Goal: Task Accomplishment & Management: Manage account settings

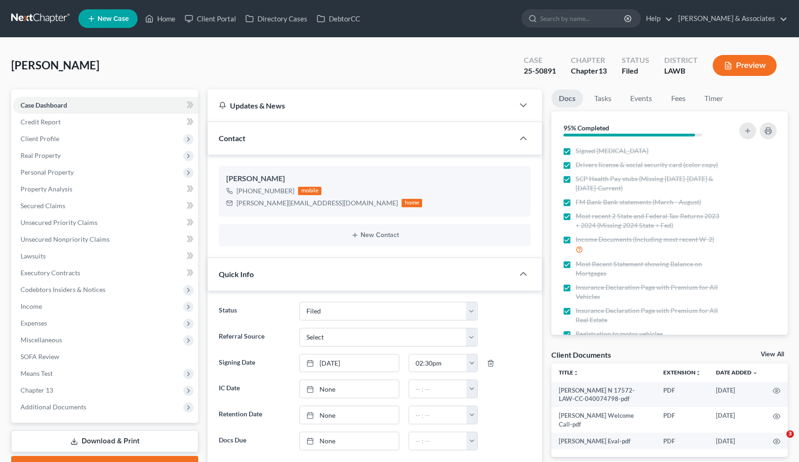
select select "8"
click at [171, 20] on link "Home" at bounding box center [160, 18] width 40 height 17
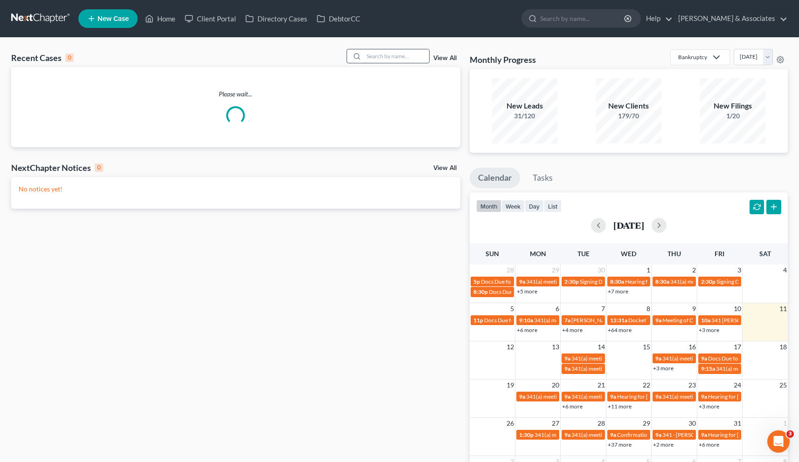
click at [409, 58] on input "search" at bounding box center [396, 56] width 65 height 14
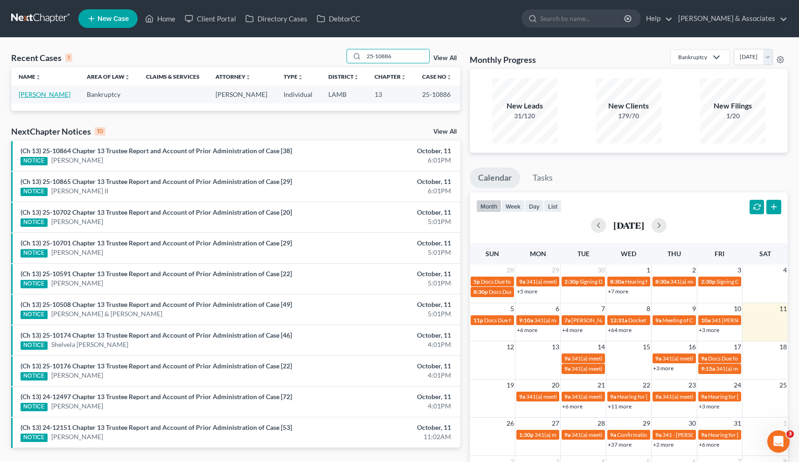
type input "25-10886"
click at [46, 97] on link "[PERSON_NAME]" at bounding box center [45, 94] width 52 height 8
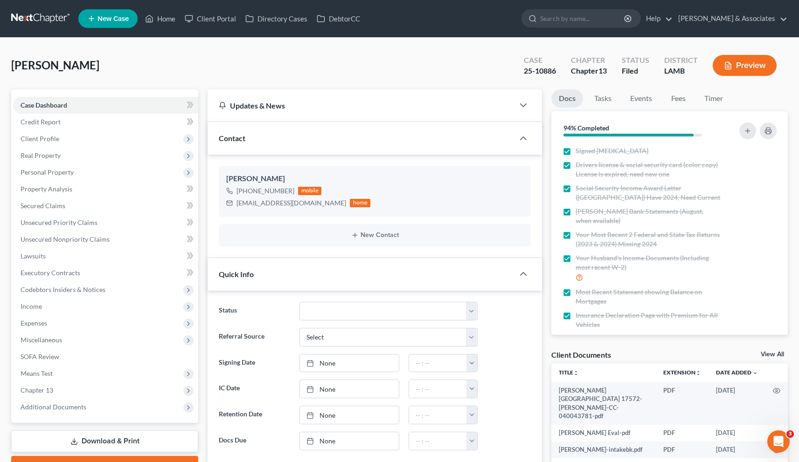
scroll to position [2173, 0]
click at [43, 139] on span "Client Profile" at bounding box center [40, 139] width 39 height 8
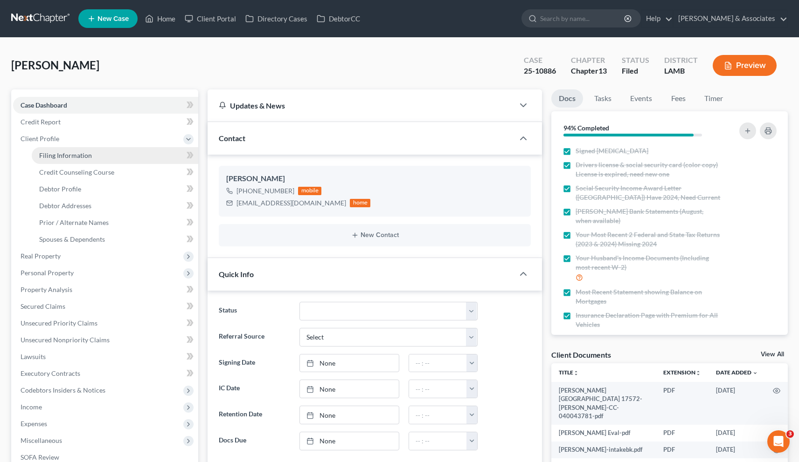
click at [77, 157] on span "Filing Information" at bounding box center [65, 156] width 53 height 8
select select "1"
select select "0"
select select "3"
select select "35"
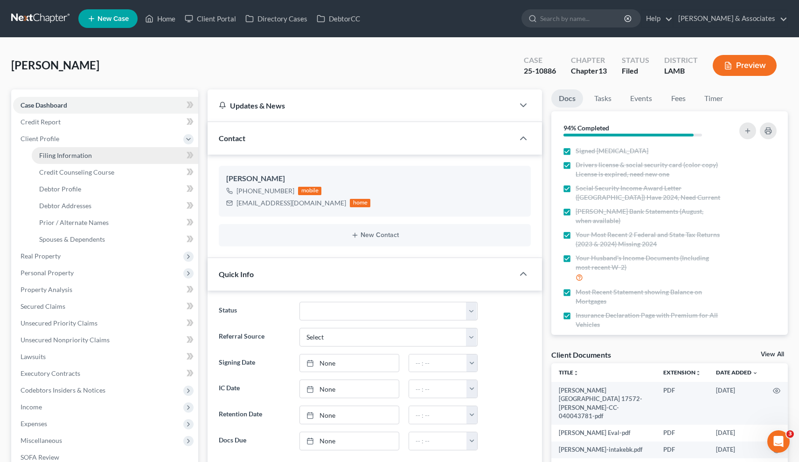
select select "0"
select select "19"
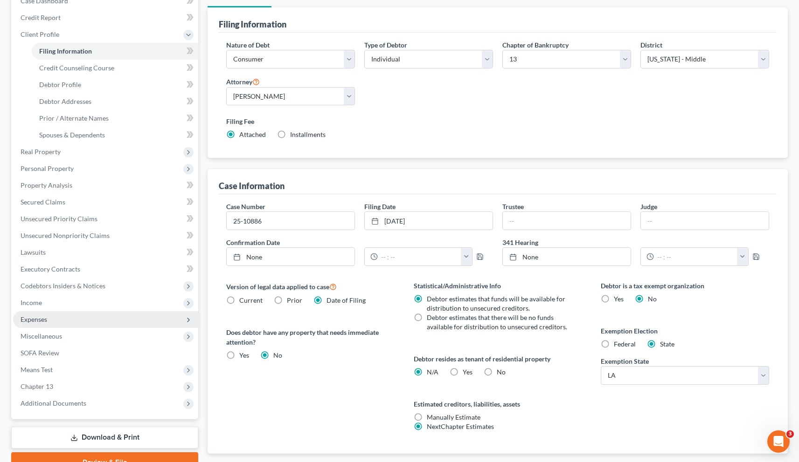
scroll to position [152, 0]
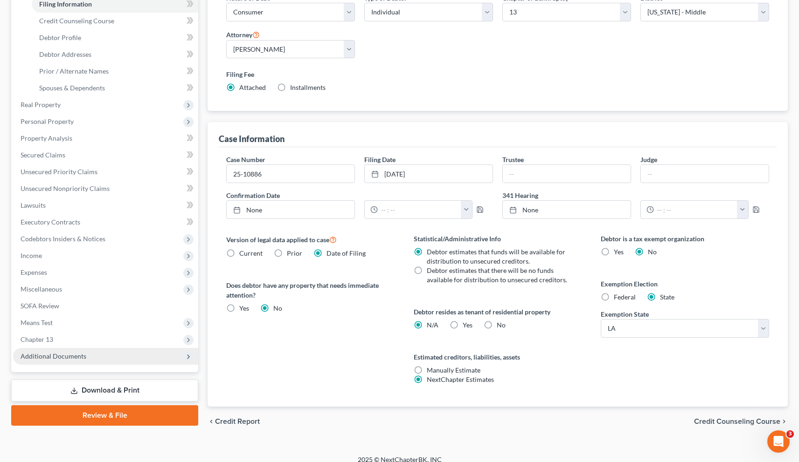
click at [35, 356] on span "Additional Documents" at bounding box center [54, 356] width 66 height 8
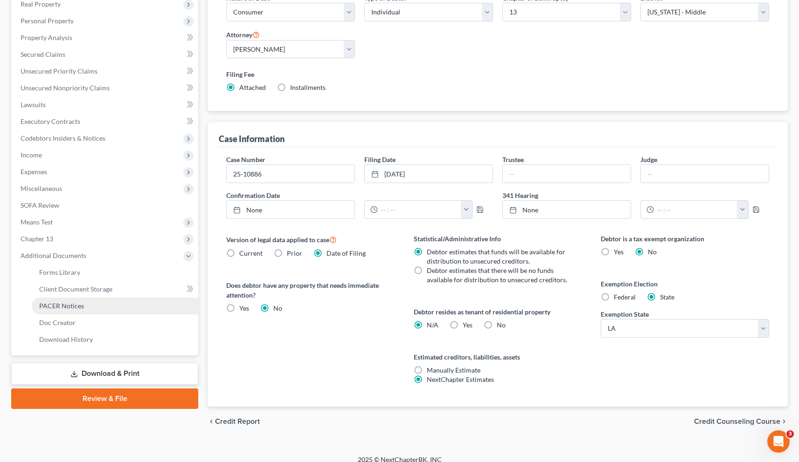
click at [55, 305] on span "PACER Notices" at bounding box center [61, 306] width 45 height 8
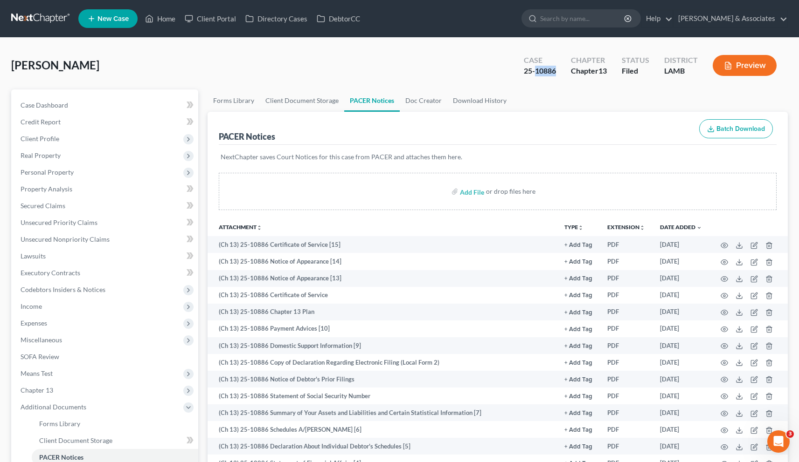
drag, startPoint x: 556, startPoint y: 71, endPoint x: 536, endPoint y: 73, distance: 19.6
click at [536, 73] on div "Case 25-10886" at bounding box center [539, 67] width 47 height 28
copy div "10886"
click at [34, 305] on span "Income" at bounding box center [31, 307] width 21 height 8
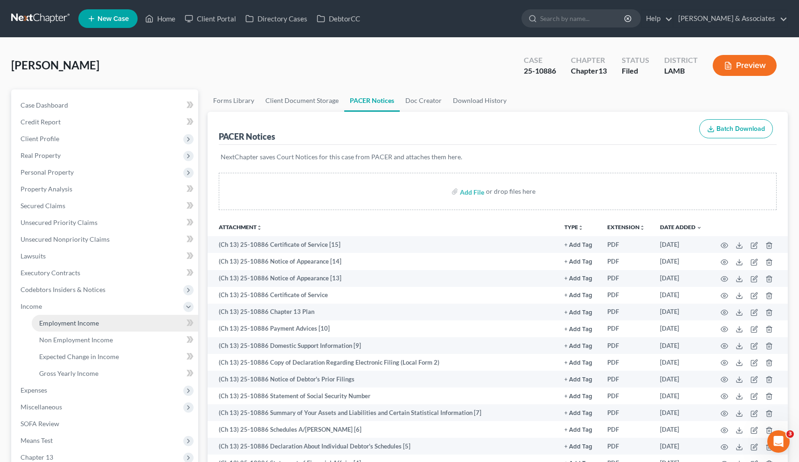
click at [51, 321] on span "Employment Income" at bounding box center [69, 323] width 60 height 8
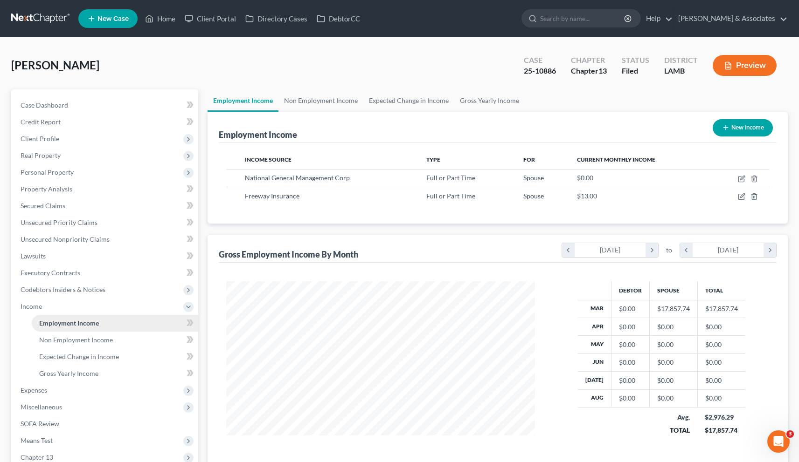
scroll to position [167, 327]
click at [76, 345] on link "Non Employment Income" at bounding box center [115, 340] width 166 height 17
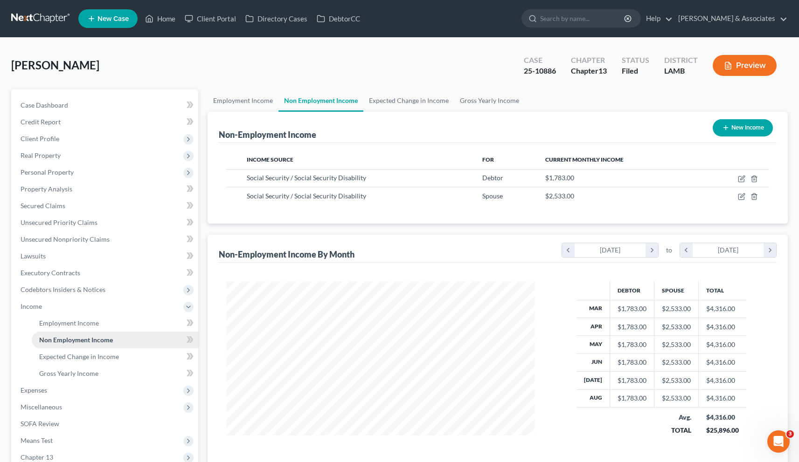
scroll to position [167, 327]
click at [73, 324] on span "Employment Income" at bounding box center [69, 323] width 60 height 8
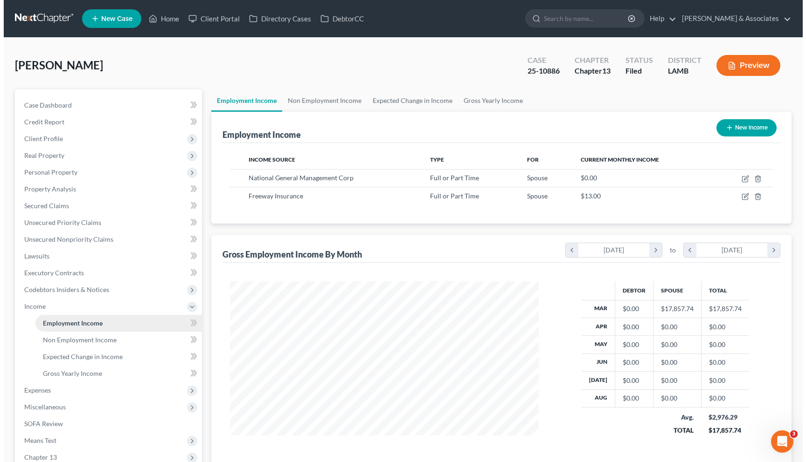
scroll to position [167, 327]
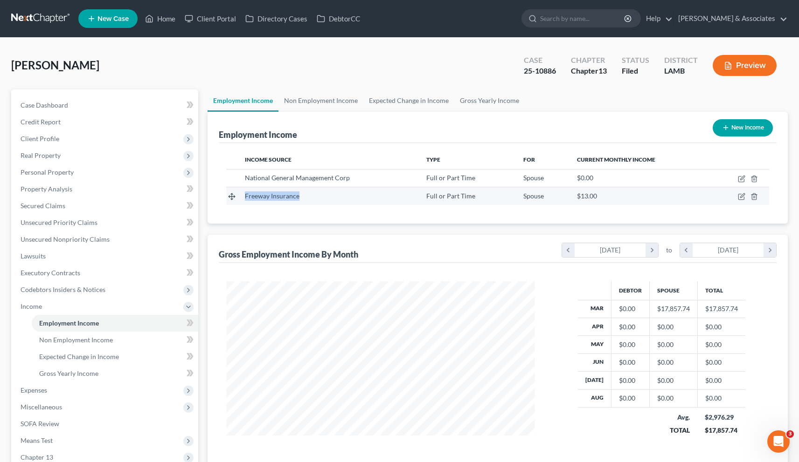
drag, startPoint x: 303, startPoint y: 196, endPoint x: 245, endPoint y: 199, distance: 57.9
click at [245, 199] on div "Freeway Insurance" at bounding box center [328, 196] width 166 height 9
copy span "Freeway Insurance"
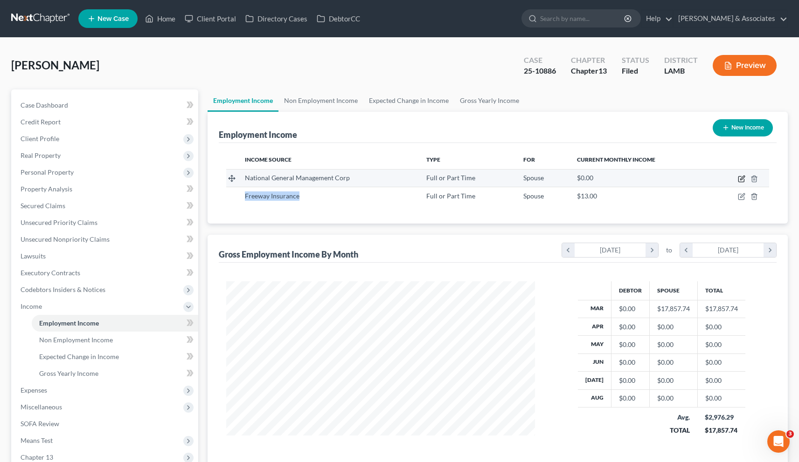
click at [738, 179] on icon "button" at bounding box center [741, 178] width 7 height 7
select select "0"
select select "28"
select select "0"
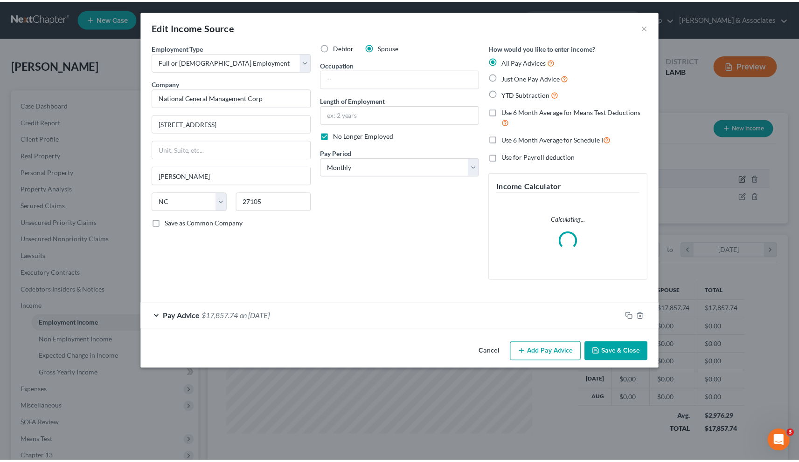
scroll to position [167, 330]
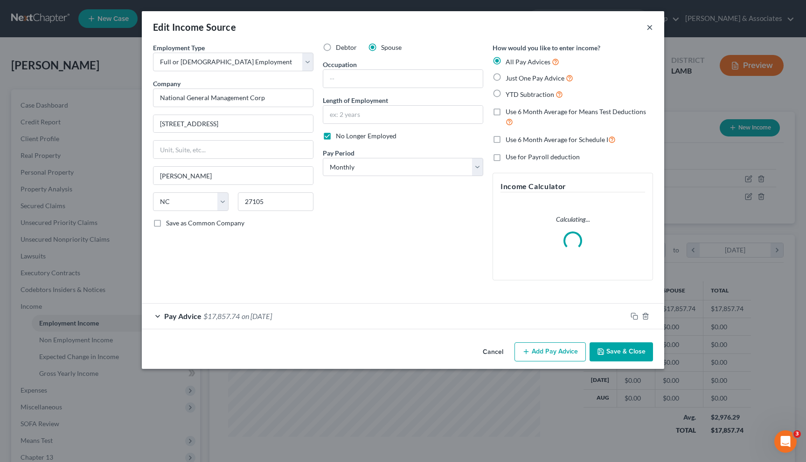
click at [652, 27] on button "×" at bounding box center [649, 26] width 7 height 11
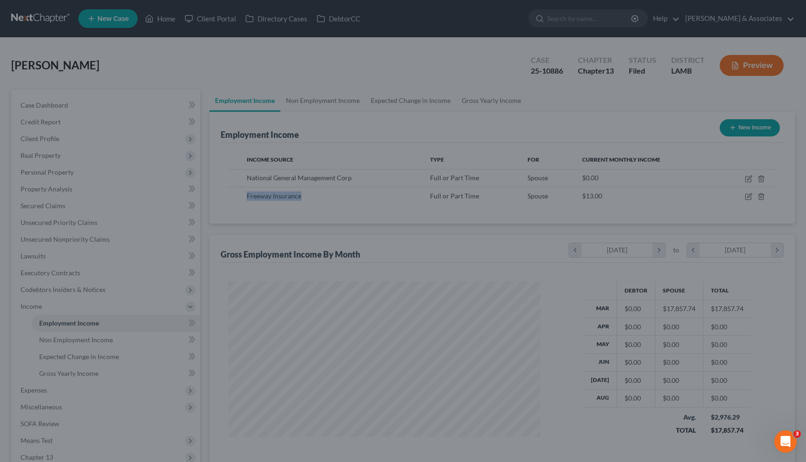
scroll to position [466047, 465887]
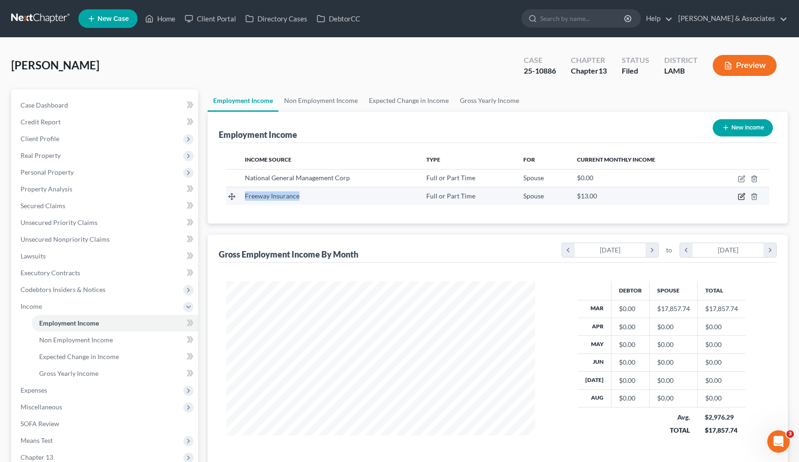
click at [739, 200] on icon "button" at bounding box center [741, 197] width 6 height 6
select select "0"
select select "19"
select select "0"
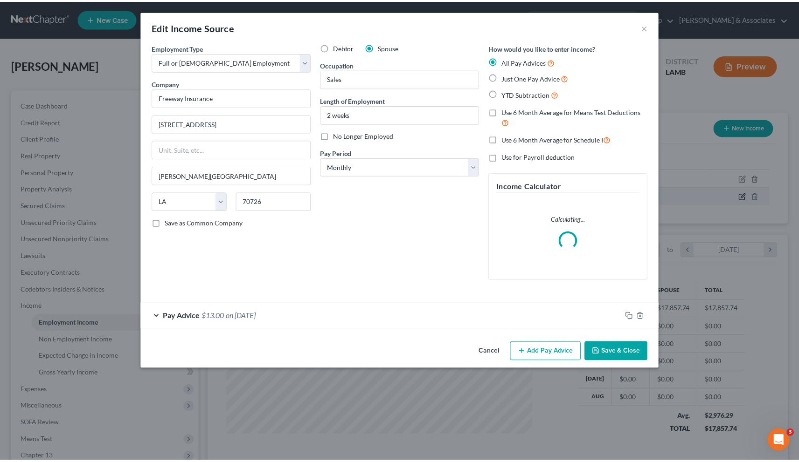
scroll to position [167, 330]
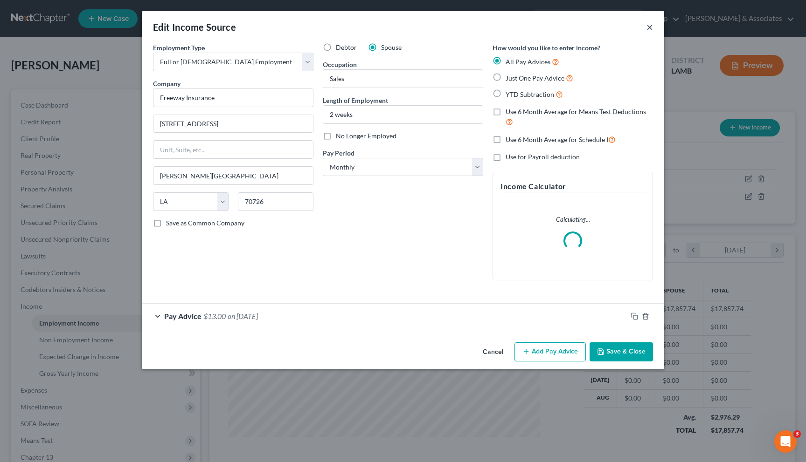
click at [648, 31] on button "×" at bounding box center [649, 26] width 7 height 11
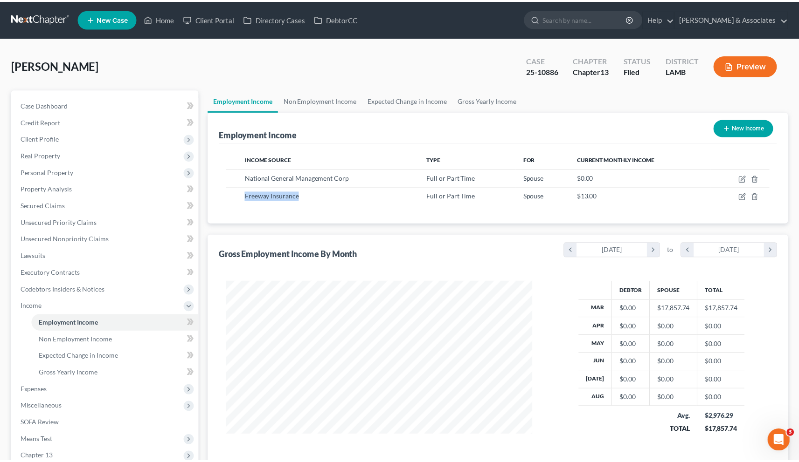
scroll to position [466047, 465887]
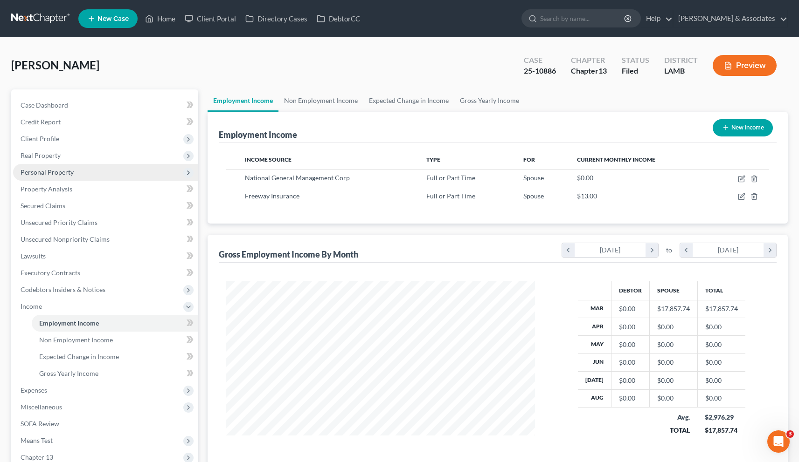
click at [45, 168] on span "Personal Property" at bounding box center [47, 172] width 53 height 8
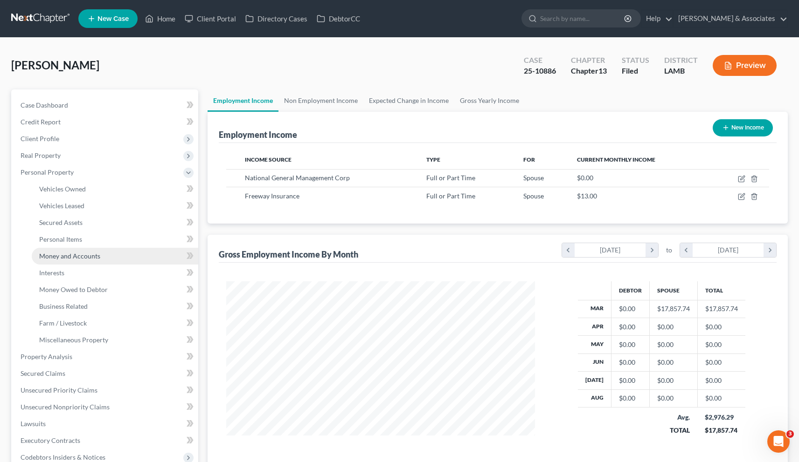
click at [52, 256] on span "Money and Accounts" at bounding box center [69, 256] width 61 height 8
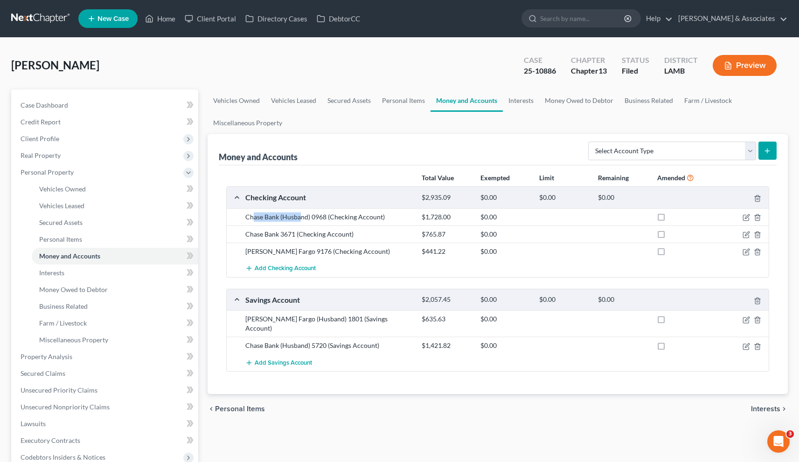
drag, startPoint x: 386, startPoint y: 219, endPoint x: 253, endPoint y: 217, distance: 133.4
click at [253, 217] on div "Chase Bank (Husband) 0968 (Checking Account)" at bounding box center [329, 217] width 176 height 9
click at [383, 234] on div "Chase Bank 3671 (Checking Account)" at bounding box center [329, 234] width 176 height 9
drag, startPoint x: 388, startPoint y: 217, endPoint x: 244, endPoint y: 219, distance: 144.1
click at [244, 219] on div "Chase Bank (Husband) 0968 (Checking Account)" at bounding box center [329, 217] width 176 height 9
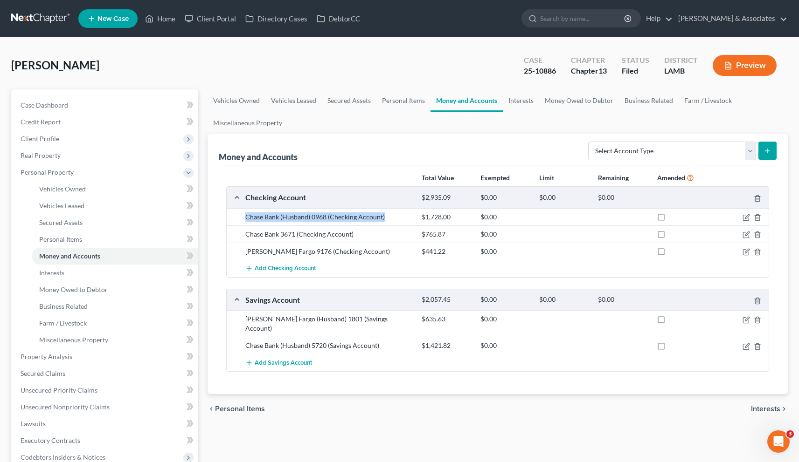
copy div "Chase Bank (Husband) 0968 (Checking Account)"
drag, startPoint x: 245, startPoint y: 232, endPoint x: 365, endPoint y: 240, distance: 119.6
click at [365, 240] on div "Chase Bank 3671 (Checking Account) $765.87 $0.00" at bounding box center [498, 234] width 542 height 17
copy div "Chase Bank 3671 (Checking Account)"
drag, startPoint x: 248, startPoint y: 253, endPoint x: 354, endPoint y: 255, distance: 106.3
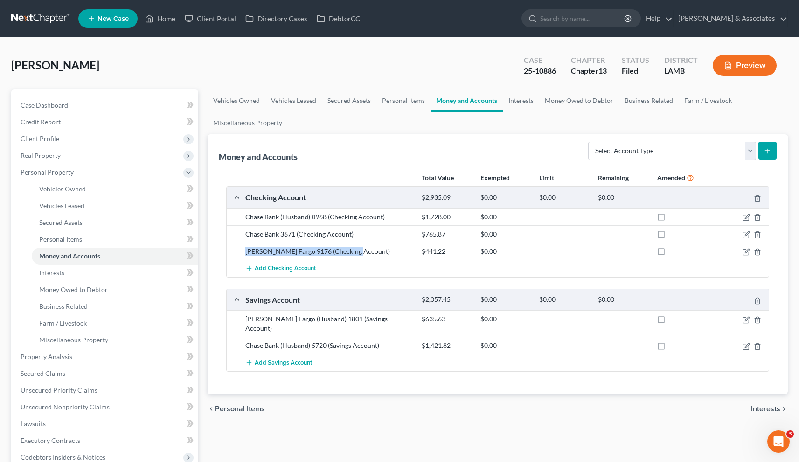
click at [354, 255] on div "[PERSON_NAME] Fargo 9176 (Checking Account)" at bounding box center [329, 251] width 176 height 9
copy div "[PERSON_NAME] Fargo 9176 (Checking Account)"
drag, startPoint x: 378, startPoint y: 321, endPoint x: 246, endPoint y: 323, distance: 131.5
click at [246, 323] on div "[PERSON_NAME] Fargo (Husband) 1801 (Savings Account)" at bounding box center [329, 324] width 176 height 19
copy div "[PERSON_NAME] Fargo (Husband) 1801 (Savings Account)"
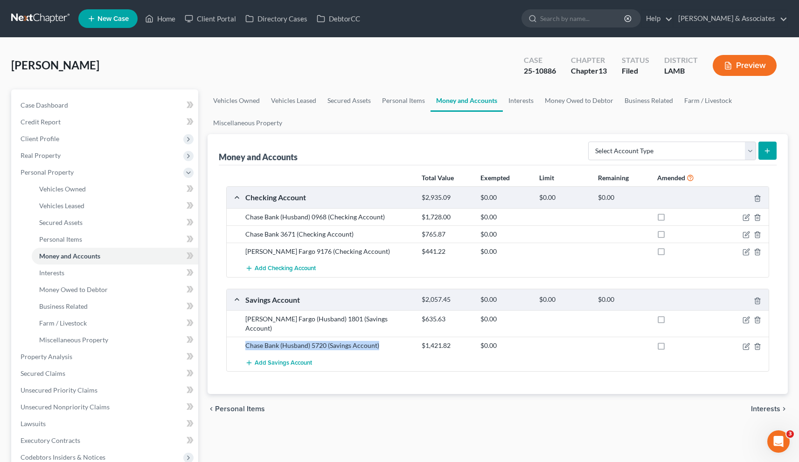
drag, startPoint x: 247, startPoint y: 336, endPoint x: 380, endPoint y: 335, distance: 133.8
click at [380, 341] on div "Chase Bank (Husband) 5720 (Savings Account)" at bounding box center [329, 345] width 176 height 9
copy div "Chase Bank (Husband) 5720 (Savings Account)"
click at [164, 19] on link "Home" at bounding box center [160, 18] width 40 height 17
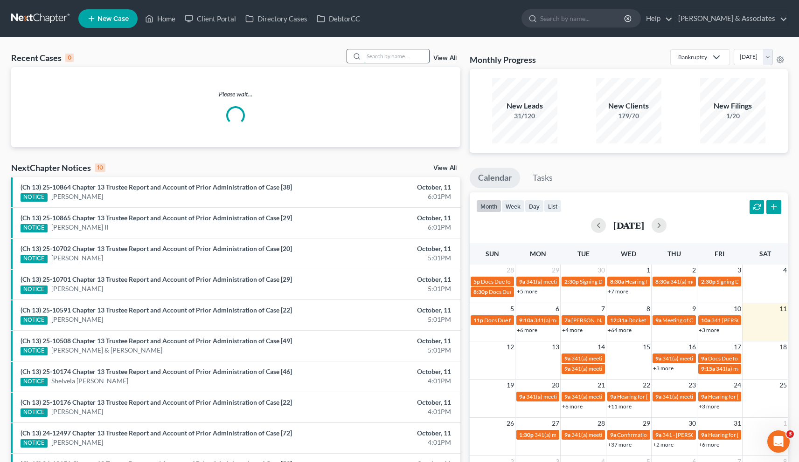
click at [372, 55] on input "search" at bounding box center [396, 56] width 65 height 14
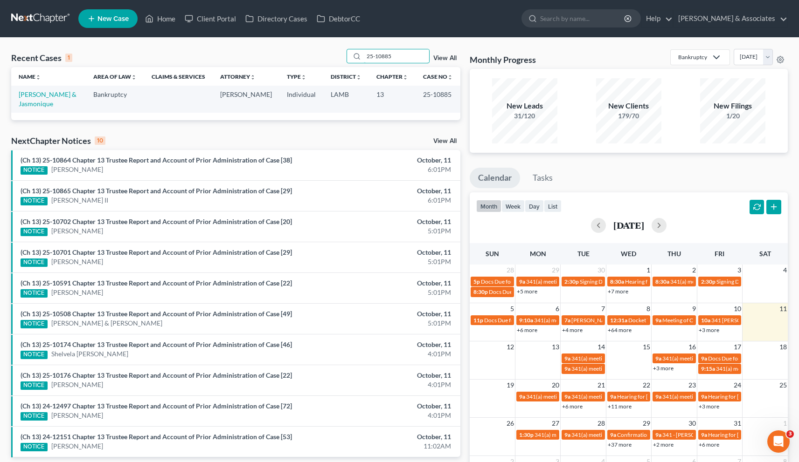
type input "25-10885"
click at [34, 99] on td "[PERSON_NAME] & Jasmonique" at bounding box center [48, 99] width 75 height 27
click at [34, 97] on link "[PERSON_NAME] & Jasmonique" at bounding box center [48, 98] width 58 height 17
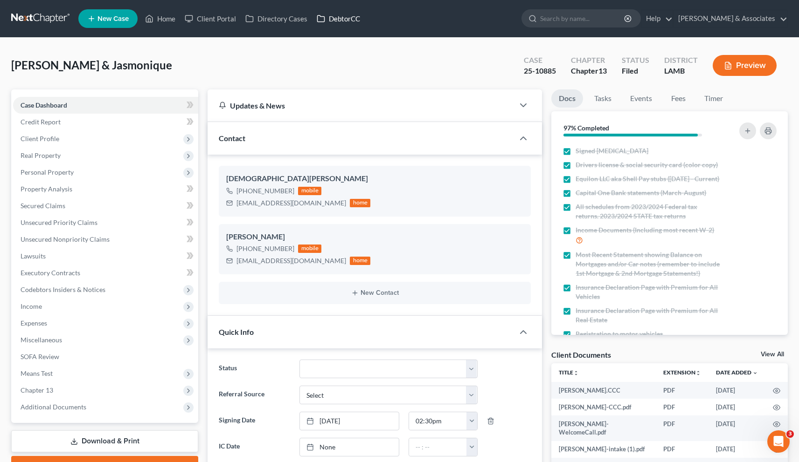
scroll to position [1884, 0]
drag, startPoint x: 97, startPoint y: 68, endPoint x: 154, endPoint y: 70, distance: 56.9
click at [154, 70] on span "[PERSON_NAME] & Jasmonique" at bounding box center [91, 65] width 161 height 14
copy span "[DEMOGRAPHIC_DATA]"
drag, startPoint x: 521, startPoint y: 72, endPoint x: 556, endPoint y: 71, distance: 35.0
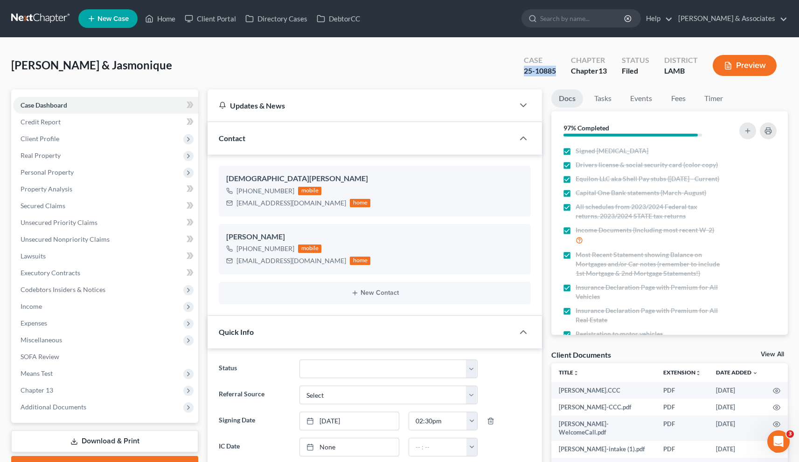
click at [556, 71] on div "Case 25-10885" at bounding box center [539, 67] width 47 height 28
copy div "25-10885"
click at [559, 68] on div "Case 25-10885" at bounding box center [539, 67] width 47 height 28
click at [490, 71] on div "[PERSON_NAME] & Jasmonique Upgraded Case 25-10885 Chapter Chapter 13 Status Fil…" at bounding box center [399, 69] width 776 height 41
copy div "10885"
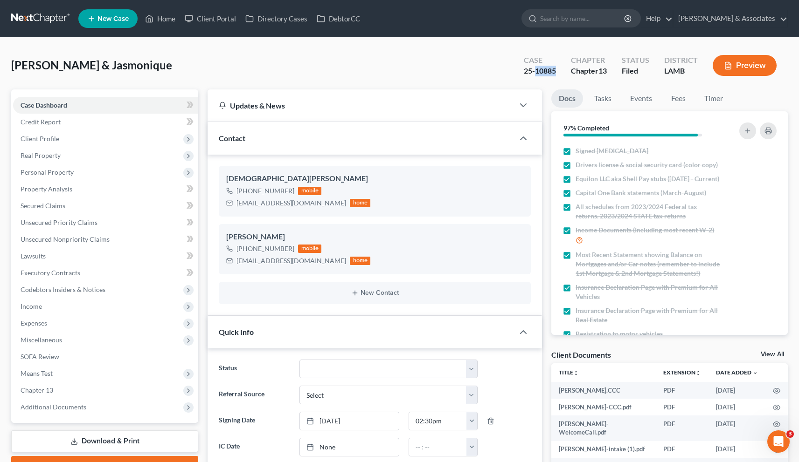
drag, startPoint x: 535, startPoint y: 72, endPoint x: 631, endPoint y: 5, distance: 117.2
click at [49, 136] on span "Client Profile" at bounding box center [40, 139] width 39 height 8
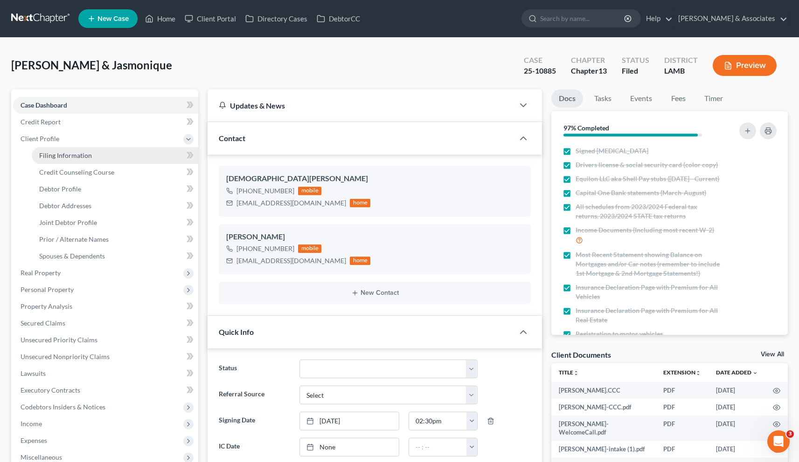
click at [63, 159] on link "Filing Information" at bounding box center [115, 155] width 166 height 17
select select "1"
select select "3"
select select "35"
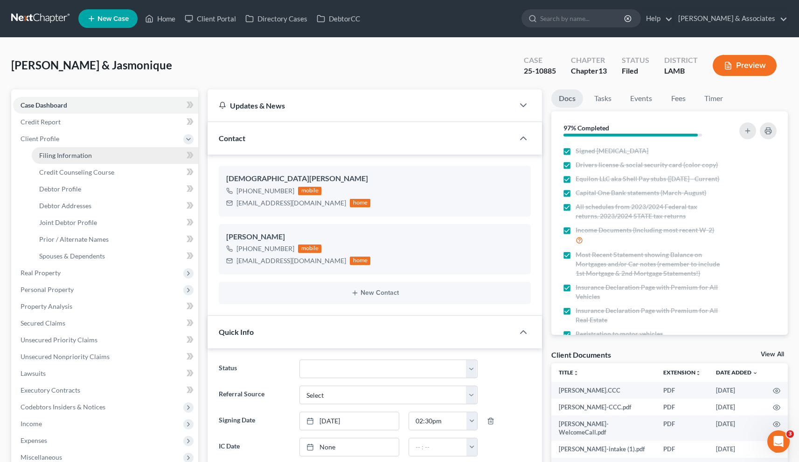
select select "0"
select select "19"
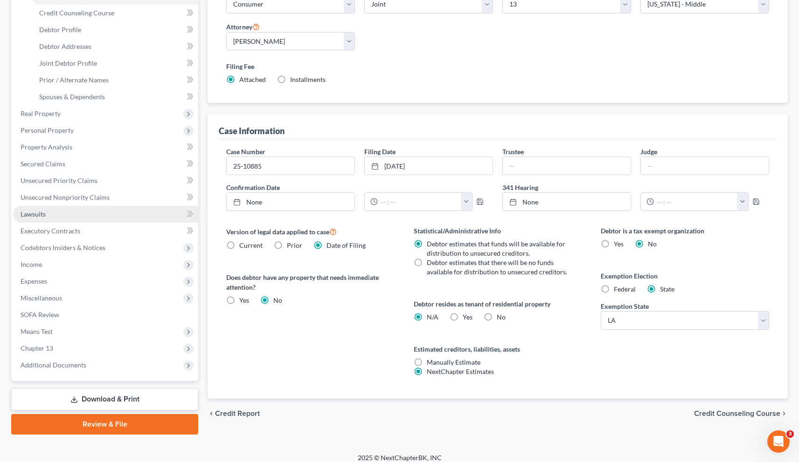
scroll to position [161, 0]
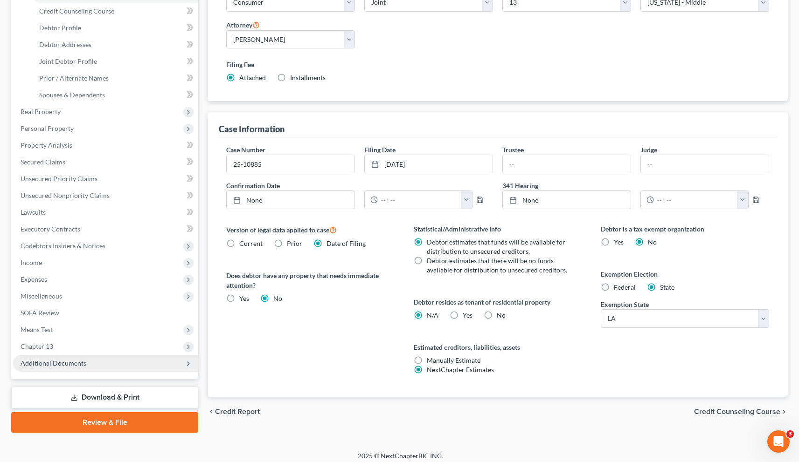
click at [40, 359] on span "Additional Documents" at bounding box center [54, 363] width 66 height 8
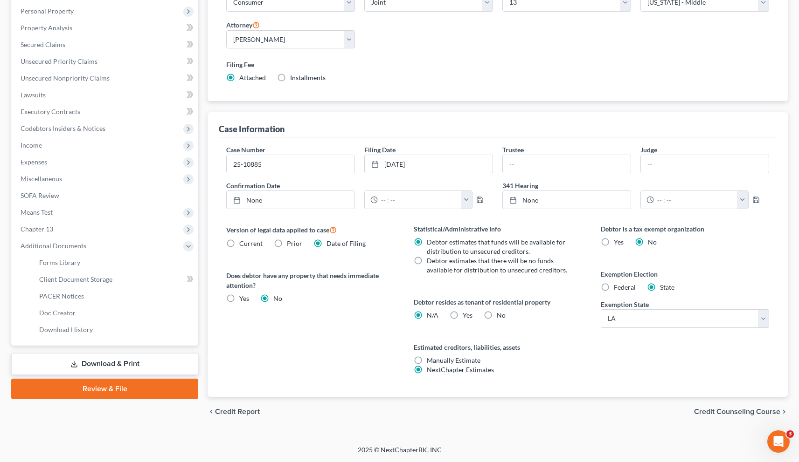
scroll to position [152, 0]
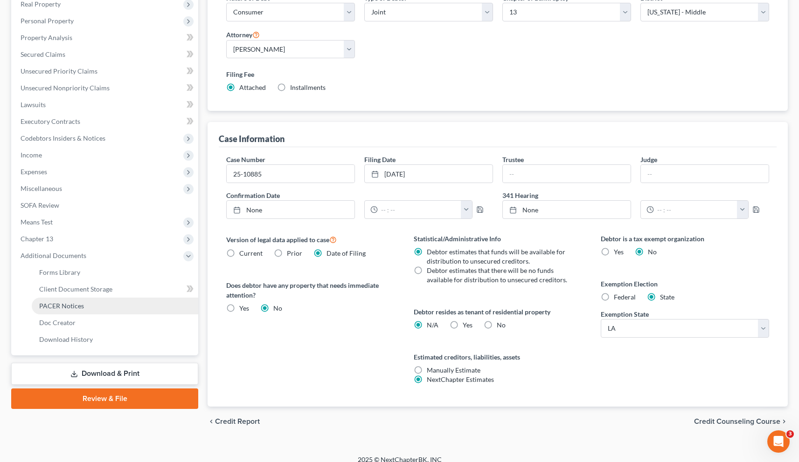
click at [69, 306] on span "PACER Notices" at bounding box center [61, 306] width 45 height 8
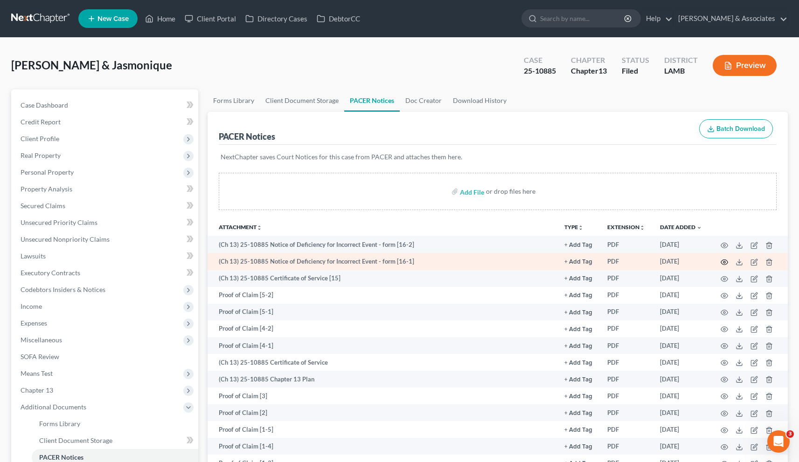
click at [725, 262] on icon "button" at bounding box center [723, 262] width 7 height 7
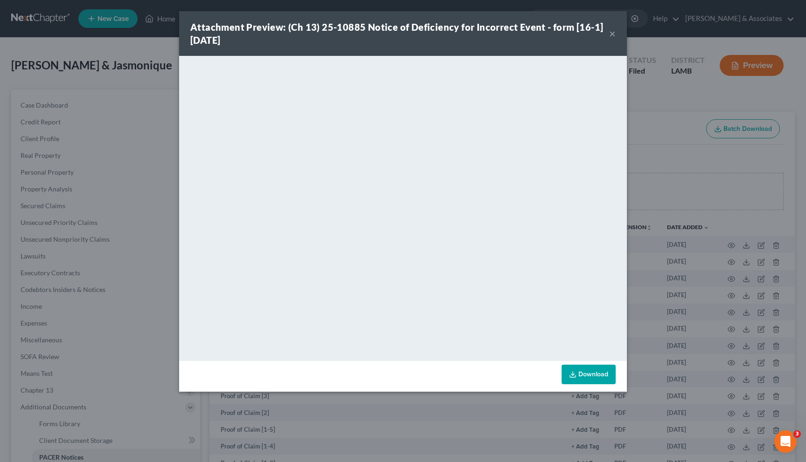
click at [612, 36] on button "×" at bounding box center [612, 33] width 7 height 11
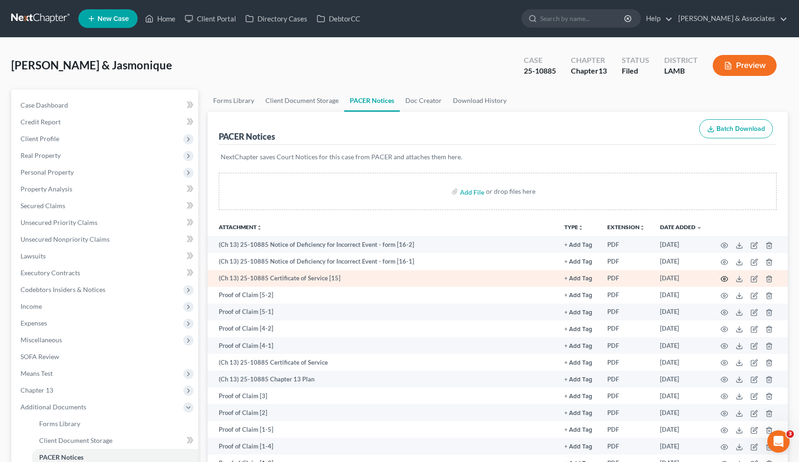
click at [725, 279] on icon "button" at bounding box center [723, 279] width 7 height 7
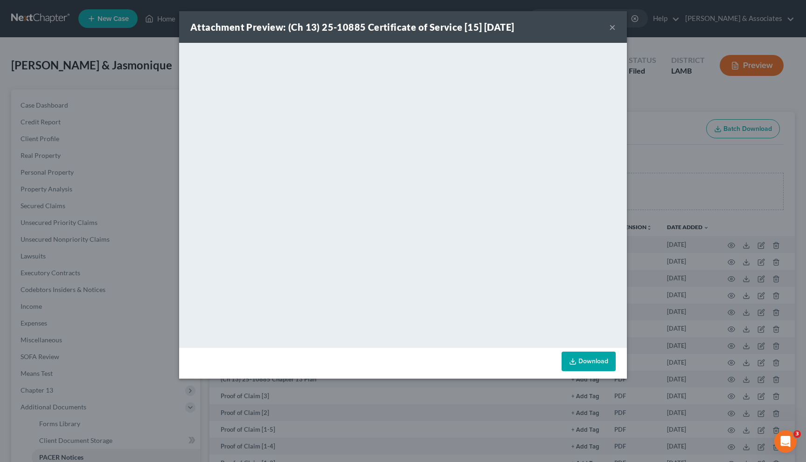
click at [611, 28] on button "×" at bounding box center [612, 26] width 7 height 11
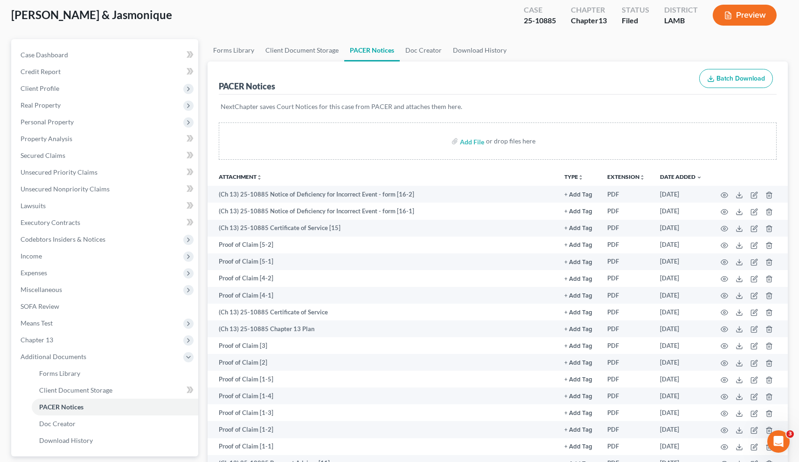
scroll to position [36, 0]
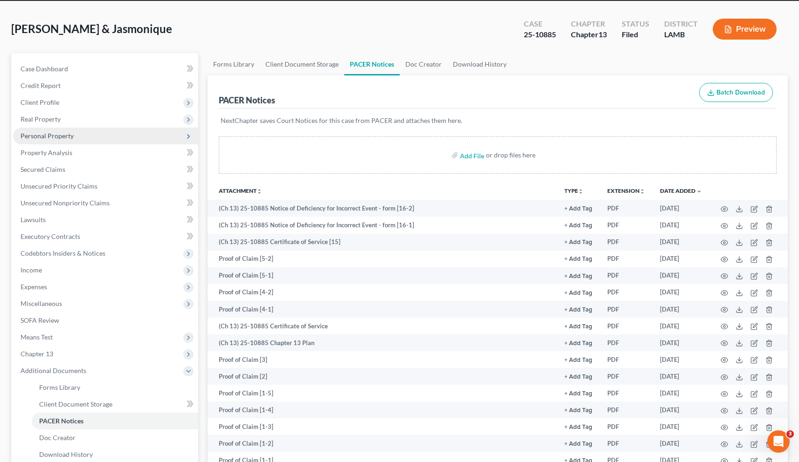
click at [40, 139] on span "Personal Property" at bounding box center [47, 136] width 53 height 8
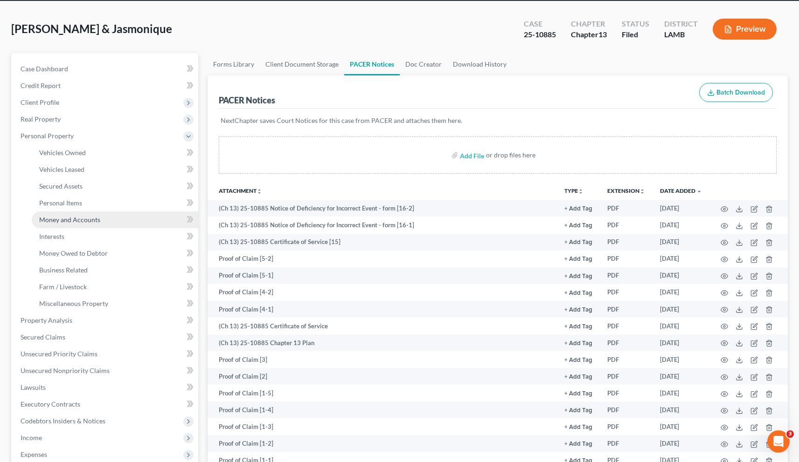
click at [52, 220] on span "Money and Accounts" at bounding box center [69, 220] width 61 height 8
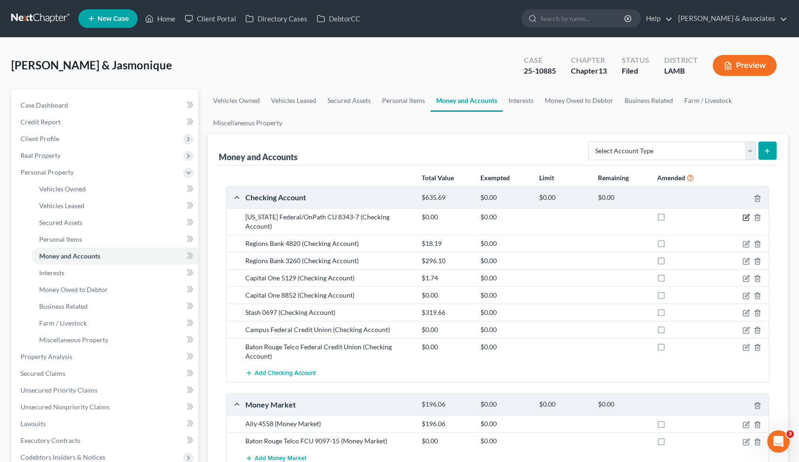
click at [746, 219] on icon "button" at bounding box center [747, 216] width 4 height 4
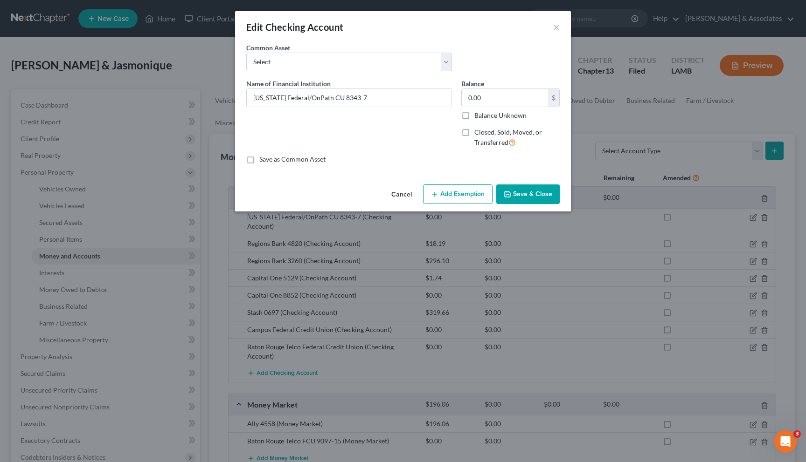
click at [562, 22] on div "Edit Checking Account ×" at bounding box center [403, 27] width 336 height 32
click at [557, 29] on button "×" at bounding box center [556, 26] width 7 height 11
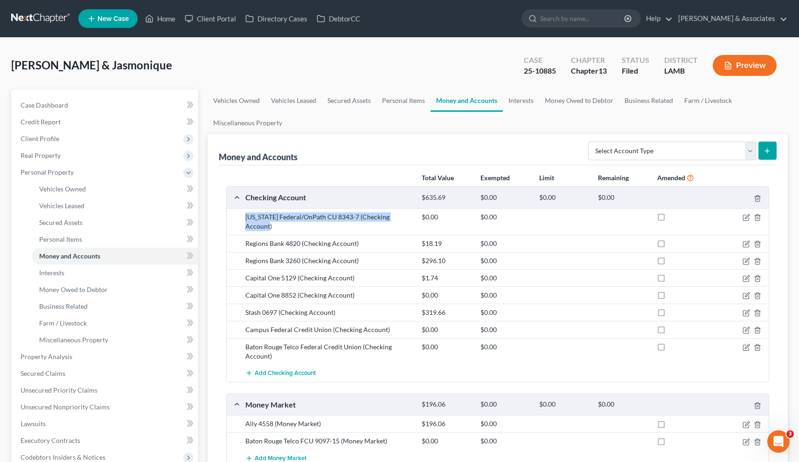
drag, startPoint x: 411, startPoint y: 216, endPoint x: 246, endPoint y: 217, distance: 164.6
click at [246, 217] on div "[US_STATE] Federal/OnPath CU 8343-7 (Checking Account)" at bounding box center [329, 222] width 176 height 19
drag, startPoint x: 247, startPoint y: 234, endPoint x: 357, endPoint y: 237, distance: 110.6
click at [357, 239] on div "Regions Bank 4820 (Checking Account)" at bounding box center [329, 243] width 176 height 9
drag, startPoint x: 361, startPoint y: 251, endPoint x: 244, endPoint y: 253, distance: 116.6
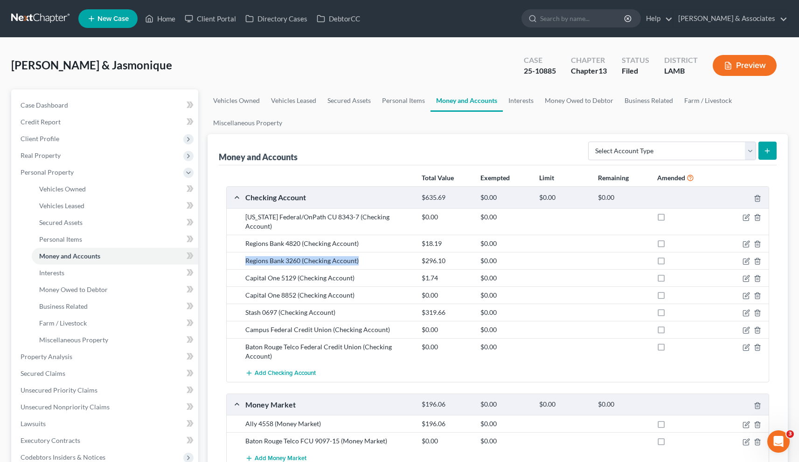
click at [244, 256] on div "Regions Bank 3260 (Checking Account)" at bounding box center [329, 260] width 176 height 9
drag, startPoint x: 353, startPoint y: 269, endPoint x: 237, endPoint y: 263, distance: 116.2
click at [237, 269] on div "Capital One 5129 (Checking Account) $1.74 $0.00" at bounding box center [498, 277] width 542 height 17
drag, startPoint x: 353, startPoint y: 287, endPoint x: 245, endPoint y: 287, distance: 107.7
click at [245, 291] on div "Capital One 8852 (Checking Account)" at bounding box center [329, 295] width 176 height 9
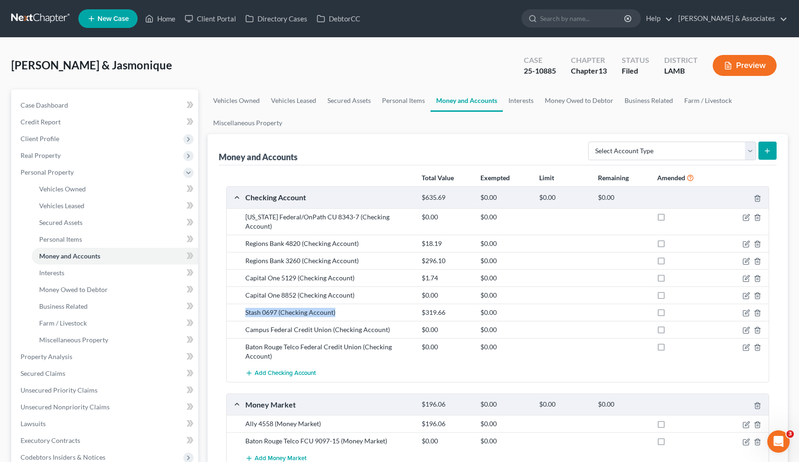
drag, startPoint x: 335, startPoint y: 305, endPoint x: 245, endPoint y: 305, distance: 90.0
click at [245, 308] on div "Stash 0697 (Checking Account)" at bounding box center [329, 312] width 176 height 9
drag, startPoint x: 390, startPoint y: 320, endPoint x: 238, endPoint y: 323, distance: 152.0
click at [238, 323] on div "Campus Federal Credit Union (Checking Account) $0.00 $0.00" at bounding box center [498, 329] width 542 height 17
drag, startPoint x: 266, startPoint y: 346, endPoint x: 245, endPoint y: 339, distance: 22.7
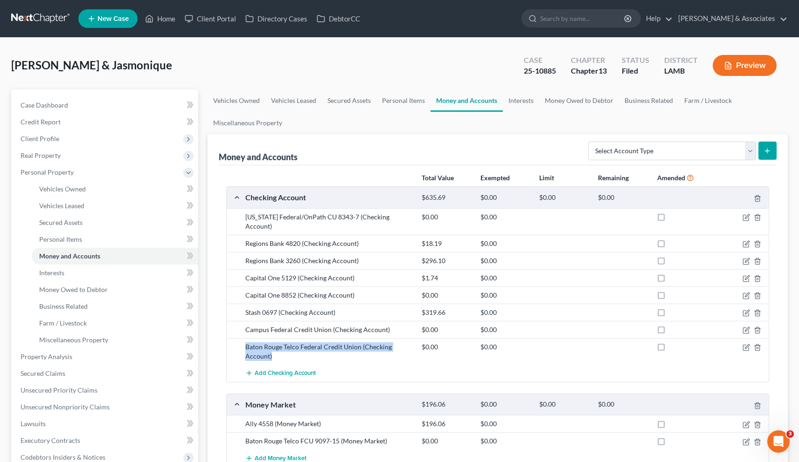
click at [245, 343] on div "Baton Rouge Telco Federal Credit Union (Checking Account)" at bounding box center [329, 352] width 176 height 19
click at [745, 328] on icon "button" at bounding box center [746, 331] width 6 height 6
select select "19"
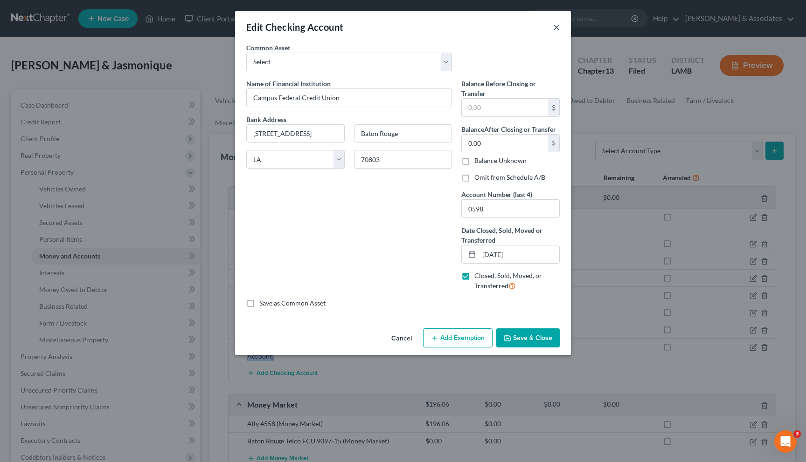
click at [554, 25] on button "×" at bounding box center [556, 26] width 7 height 11
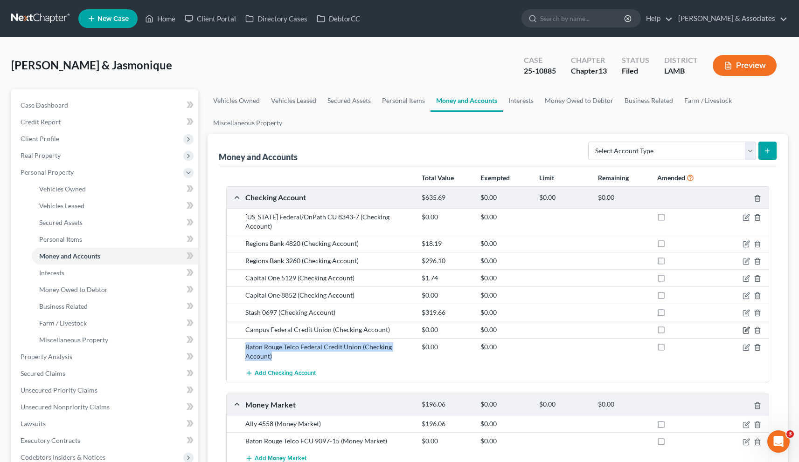
click at [748, 327] on icon "button" at bounding box center [745, 330] width 7 height 7
select select "19"
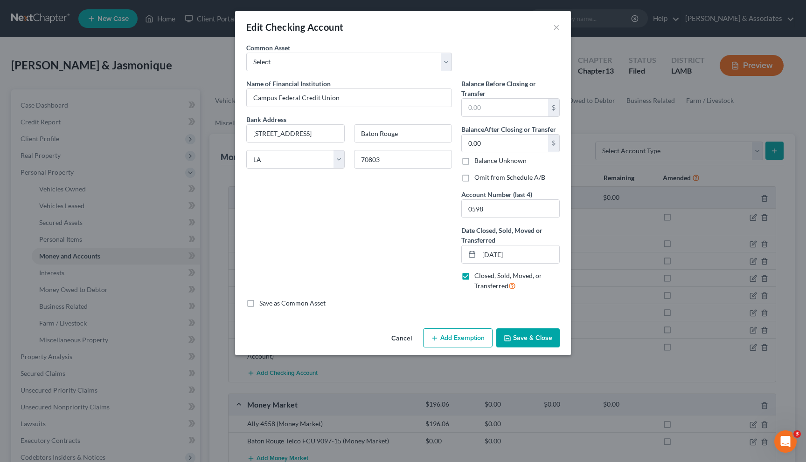
click at [552, 27] on div "Edit Checking Account ×" at bounding box center [403, 27] width 336 height 32
click at [554, 29] on button "×" at bounding box center [556, 26] width 7 height 11
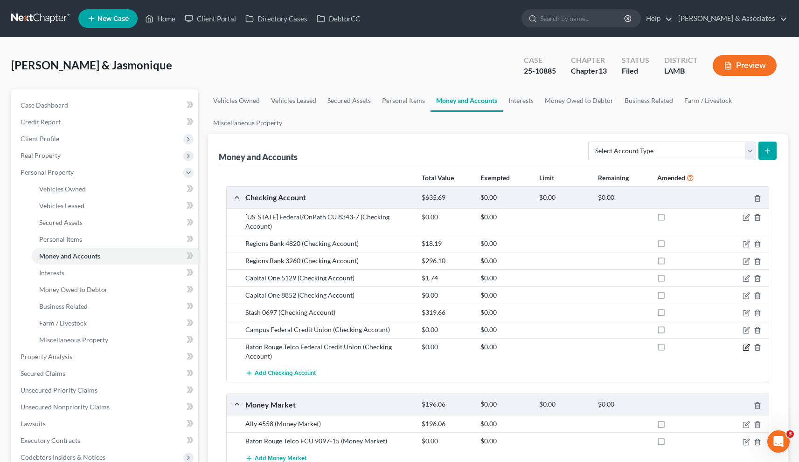
click at [745, 345] on icon "button" at bounding box center [747, 347] width 4 height 4
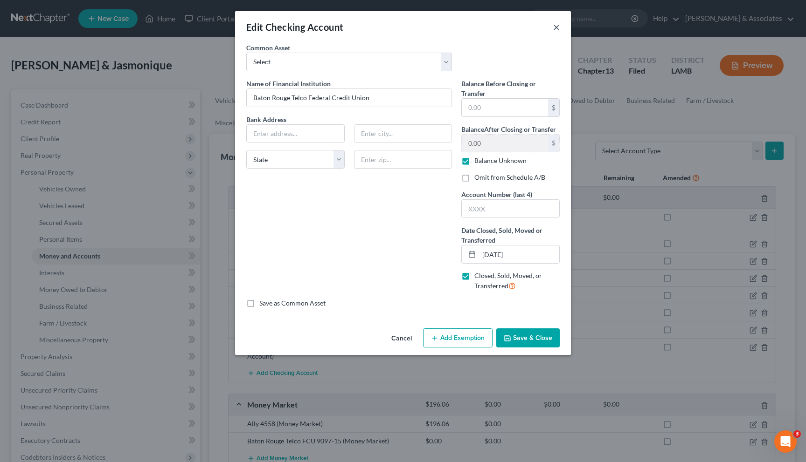
click at [555, 30] on button "×" at bounding box center [556, 26] width 7 height 11
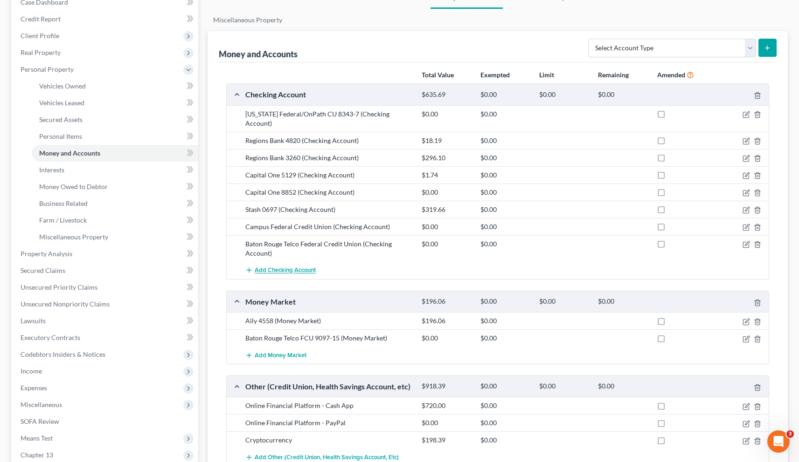
scroll to position [109, 0]
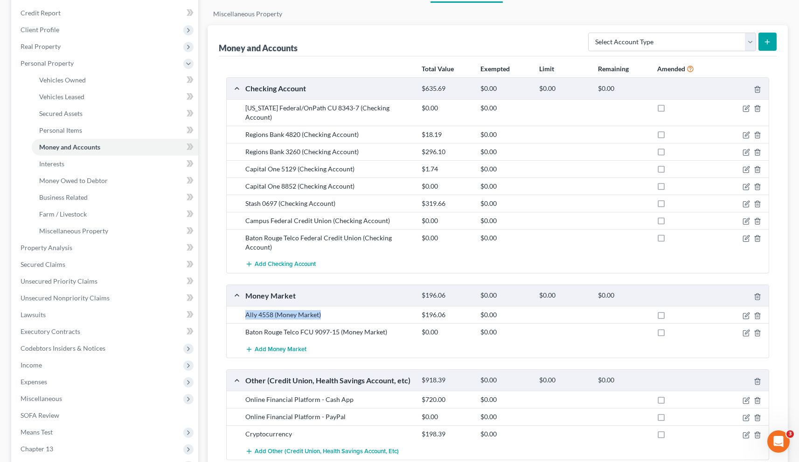
drag, startPoint x: 326, startPoint y: 306, endPoint x: 246, endPoint y: 307, distance: 79.7
click at [246, 310] on div "Ally 4558 (Money Market)" at bounding box center [329, 314] width 176 height 9
drag, startPoint x: 388, startPoint y: 325, endPoint x: 243, endPoint y: 321, distance: 145.1
click at [243, 328] on div "Baton Rouge Telco FCU 9097-15 (Money Market)" at bounding box center [329, 332] width 176 height 9
click at [744, 330] on icon "button" at bounding box center [745, 333] width 7 height 7
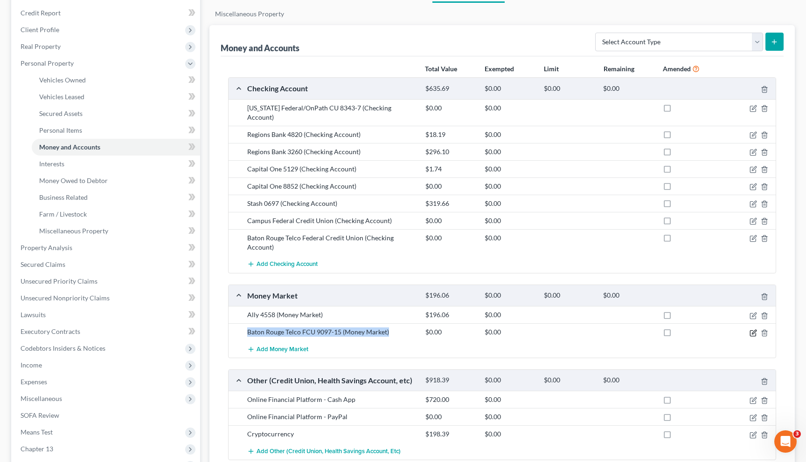
select select "19"
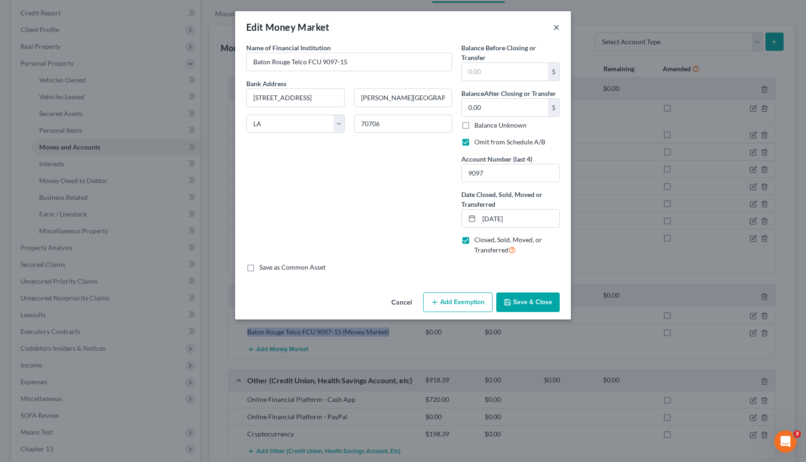
click at [555, 26] on button "×" at bounding box center [556, 26] width 7 height 11
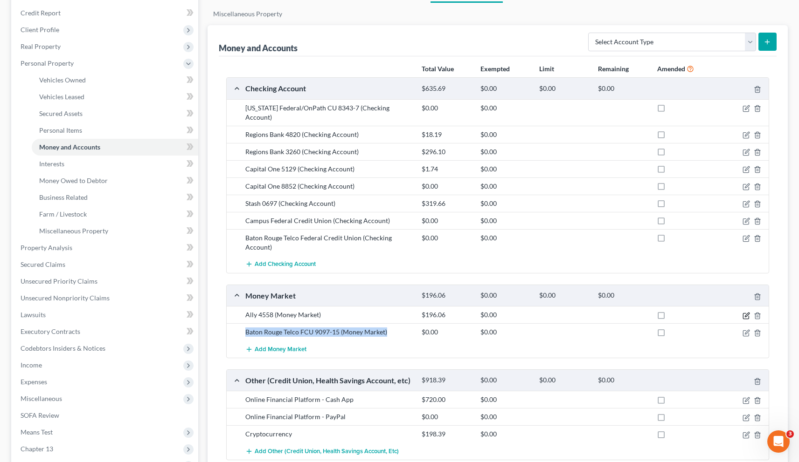
click at [744, 312] on icon "button" at bounding box center [745, 315] width 7 height 7
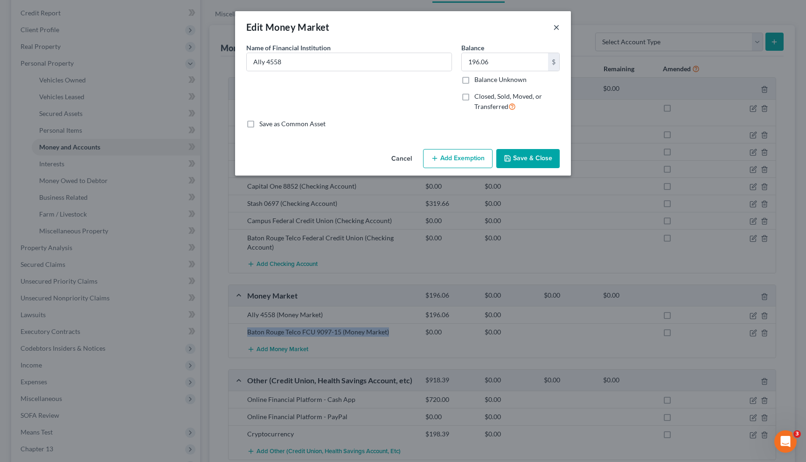
click at [557, 26] on button "×" at bounding box center [556, 26] width 7 height 11
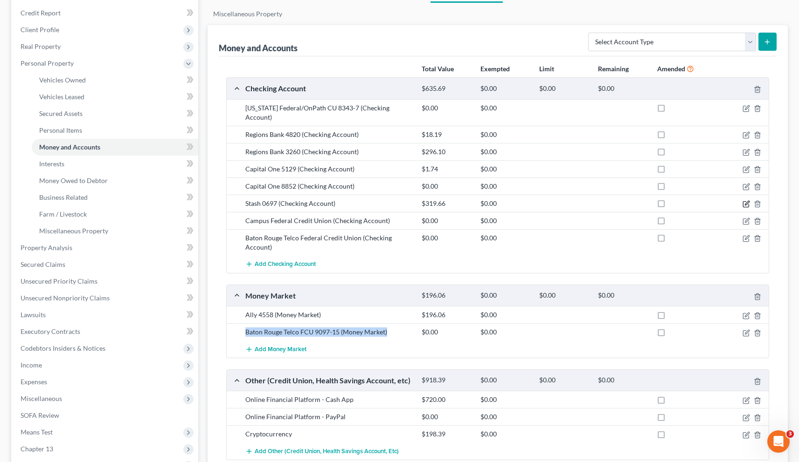
click at [745, 200] on icon "button" at bounding box center [745, 203] width 7 height 7
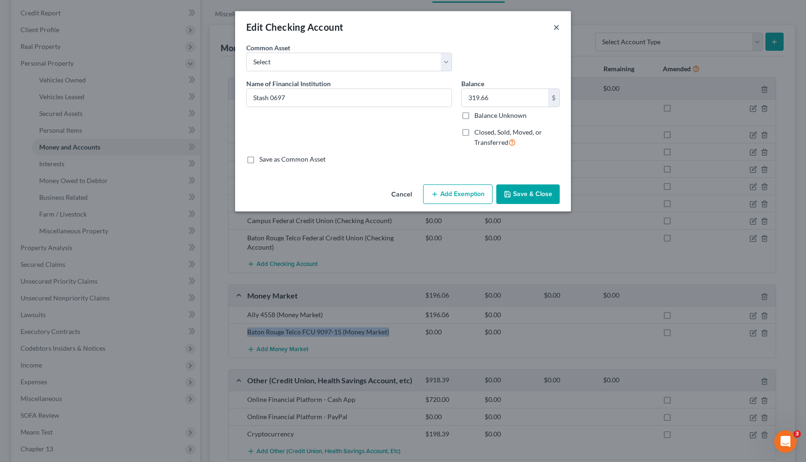
click at [558, 27] on button "×" at bounding box center [556, 26] width 7 height 11
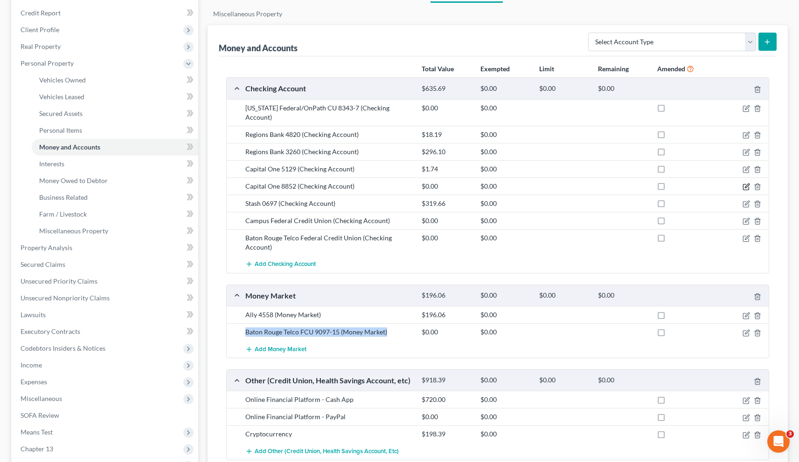
click at [745, 183] on icon "button" at bounding box center [745, 186] width 7 height 7
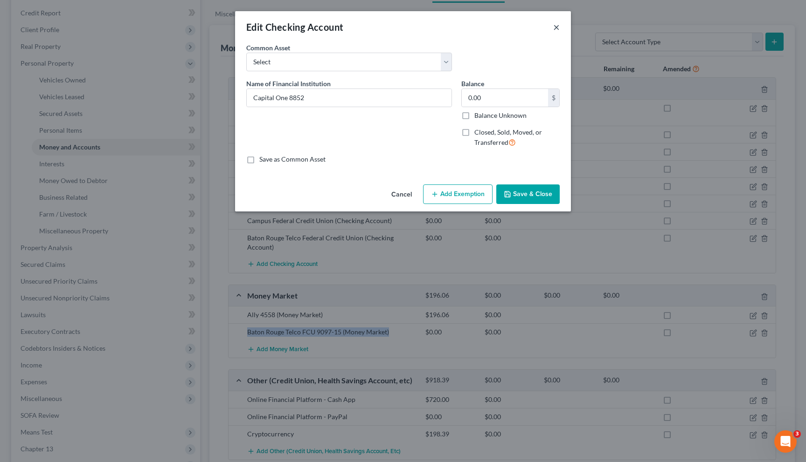
click at [555, 25] on button "×" at bounding box center [556, 26] width 7 height 11
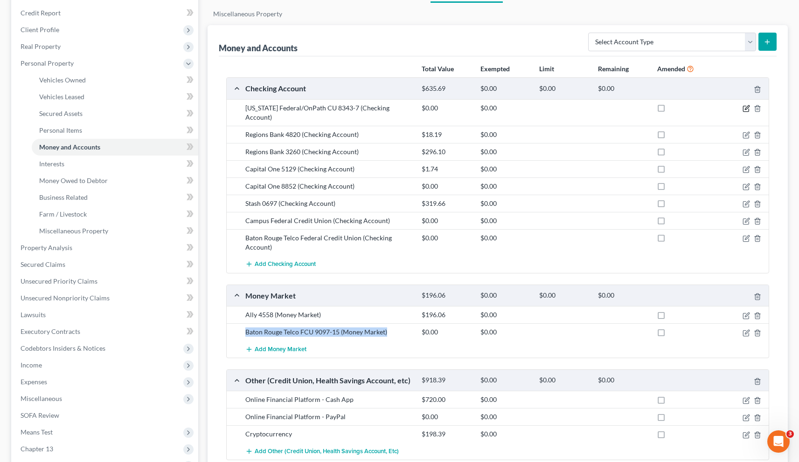
click at [745, 110] on icon "button" at bounding box center [745, 108] width 7 height 7
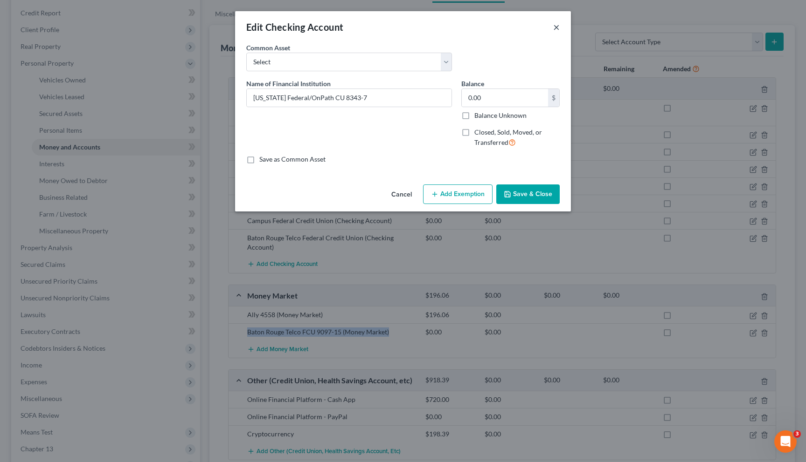
click at [556, 27] on button "×" at bounding box center [556, 26] width 7 height 11
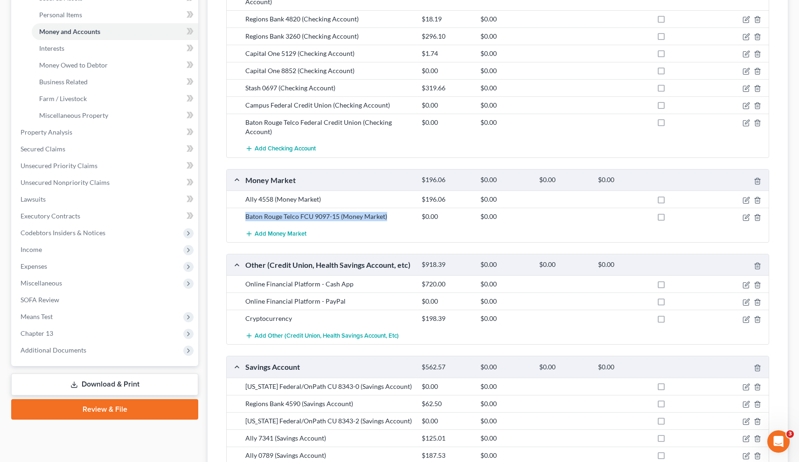
scroll to position [252, 0]
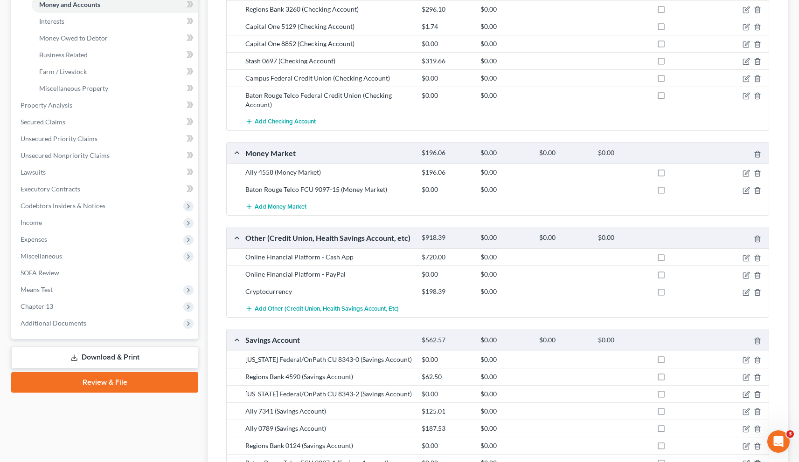
click at [353, 253] on div "Online Financial Platform - Cash App" at bounding box center [329, 257] width 176 height 9
drag, startPoint x: 352, startPoint y: 248, endPoint x: 243, endPoint y: 248, distance: 108.6
click at [243, 253] on div "Online Financial Platform - Cash App" at bounding box center [329, 257] width 176 height 9
drag, startPoint x: 348, startPoint y: 265, endPoint x: 241, endPoint y: 264, distance: 106.3
click at [241, 270] on div "Online Financial Platform - PayPal" at bounding box center [329, 274] width 176 height 9
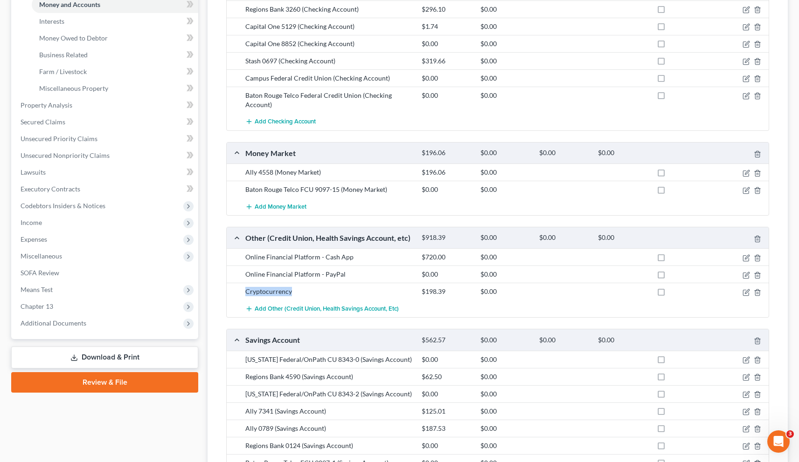
drag, startPoint x: 298, startPoint y: 283, endPoint x: 247, endPoint y: 282, distance: 51.8
click at [247, 287] on div "Cryptocurrency" at bounding box center [329, 291] width 176 height 9
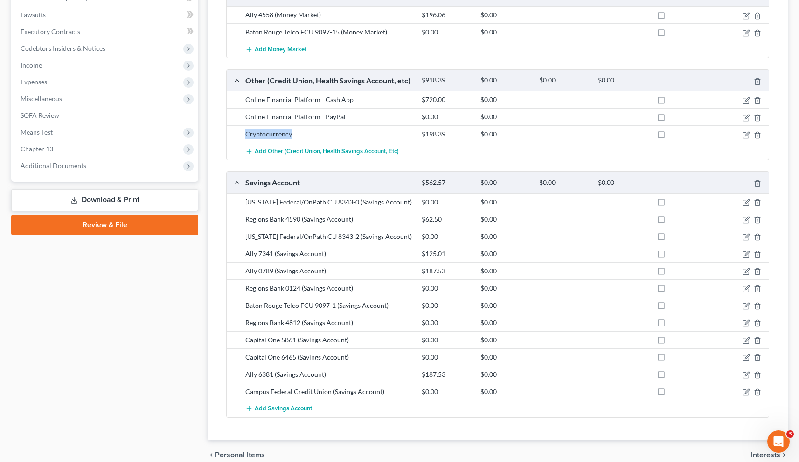
scroll to position [410, 0]
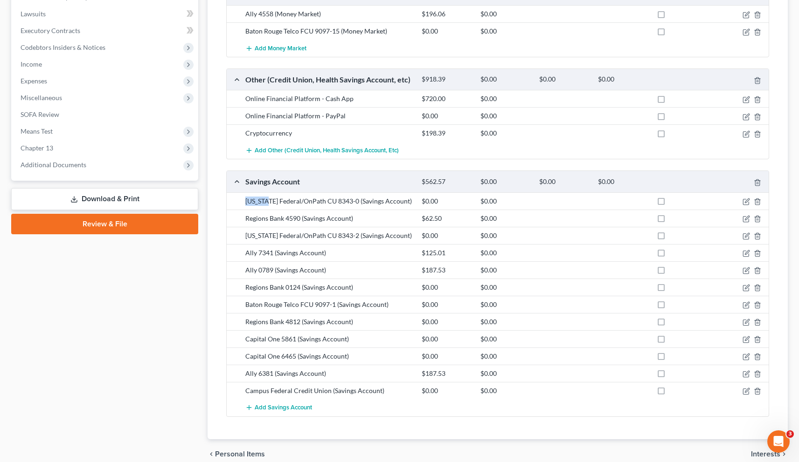
drag, startPoint x: 407, startPoint y: 193, endPoint x: 252, endPoint y: 196, distance: 154.8
click at [242, 197] on div "[US_STATE] Federal/OnPath CU 8343-0 (Savings Account)" at bounding box center [329, 201] width 176 height 9
click at [412, 197] on div "[US_STATE] Federal/OnPath CU 8343-0 (Savings Account)" at bounding box center [329, 201] width 176 height 9
drag, startPoint x: 413, startPoint y: 191, endPoint x: 240, endPoint y: 192, distance: 173.0
click at [240, 193] on div "[US_STATE] Federal/OnPath CU 8343-0 (Savings Account) $0.00 $0.00" at bounding box center [498, 201] width 542 height 17
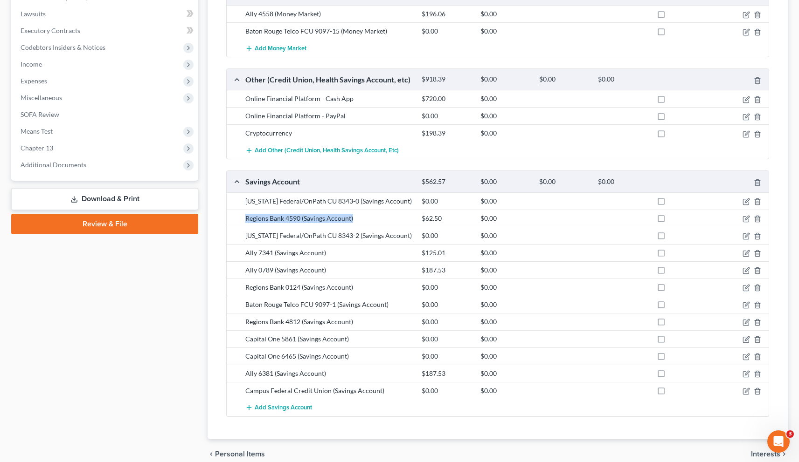
drag, startPoint x: 355, startPoint y: 209, endPoint x: 246, endPoint y: 208, distance: 109.1
click at [246, 214] on div "Regions Bank 4590 (Savings Account)" at bounding box center [329, 218] width 176 height 9
drag, startPoint x: 407, startPoint y: 226, endPoint x: 242, endPoint y: 220, distance: 164.7
click at [242, 227] on div "[US_STATE] Federal/OnPath CU 8343-2 (Savings Account) $0.00 $0.00" at bounding box center [498, 235] width 542 height 17
drag, startPoint x: 330, startPoint y: 243, endPoint x: 239, endPoint y: 244, distance: 91.4
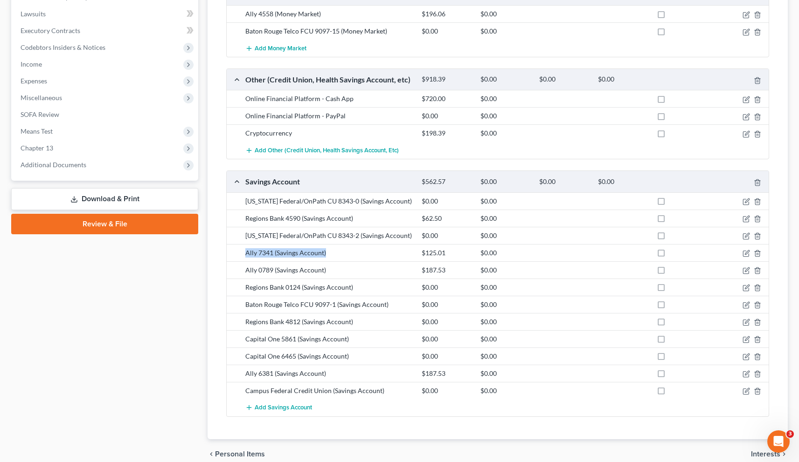
click at [240, 244] on div "Ally 7341 (Savings Account) $125.01 $0.00" at bounding box center [498, 252] width 542 height 17
drag, startPoint x: 336, startPoint y: 257, endPoint x: 246, endPoint y: 259, distance: 90.0
click at [246, 266] on div "Ally 0789 (Savings Account)" at bounding box center [329, 270] width 176 height 9
drag, startPoint x: 367, startPoint y: 279, endPoint x: 246, endPoint y: 278, distance: 120.8
click at [246, 283] on div "Regions Bank 0124 (Savings Account)" at bounding box center [329, 287] width 176 height 9
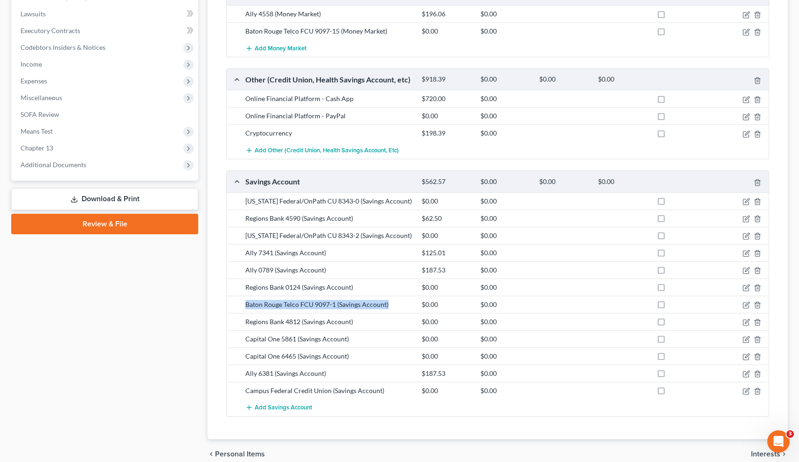
drag, startPoint x: 392, startPoint y: 294, endPoint x: 245, endPoint y: 297, distance: 146.4
click at [245, 300] on div "Baton Rouge Telco FCU 9097-1 (Savings Account)" at bounding box center [329, 304] width 176 height 9
drag, startPoint x: 362, startPoint y: 313, endPoint x: 246, endPoint y: 313, distance: 116.1
click at [246, 317] on div "Regions Bank 4812 (Savings Account)" at bounding box center [329, 321] width 176 height 9
drag, startPoint x: 356, startPoint y: 330, endPoint x: 246, endPoint y: 328, distance: 110.5
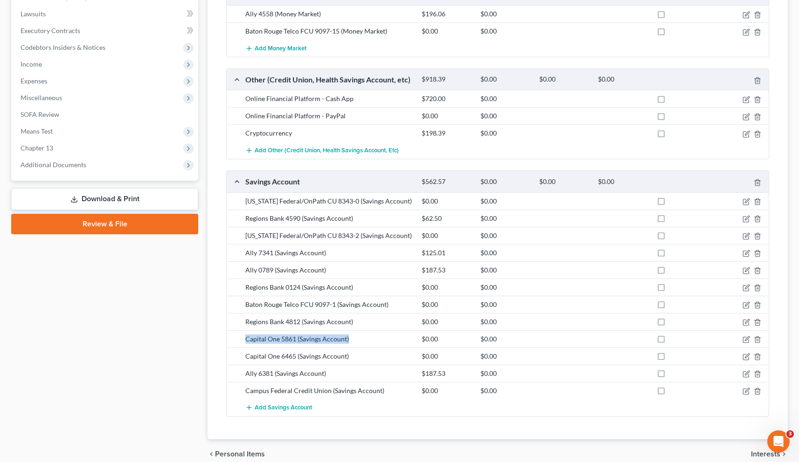
click at [246, 335] on div "Capital One 5861 (Savings Account)" at bounding box center [329, 339] width 176 height 9
drag, startPoint x: 351, startPoint y: 346, endPoint x: 235, endPoint y: 348, distance: 116.6
click at [235, 348] on div "Capital One 6465 (Savings Account) $0.00 $0.00" at bounding box center [498, 356] width 542 height 17
drag, startPoint x: 331, startPoint y: 365, endPoint x: 241, endPoint y: 362, distance: 90.5
click at [241, 369] on div "Ally 6381 (Savings Account)" at bounding box center [329, 373] width 176 height 9
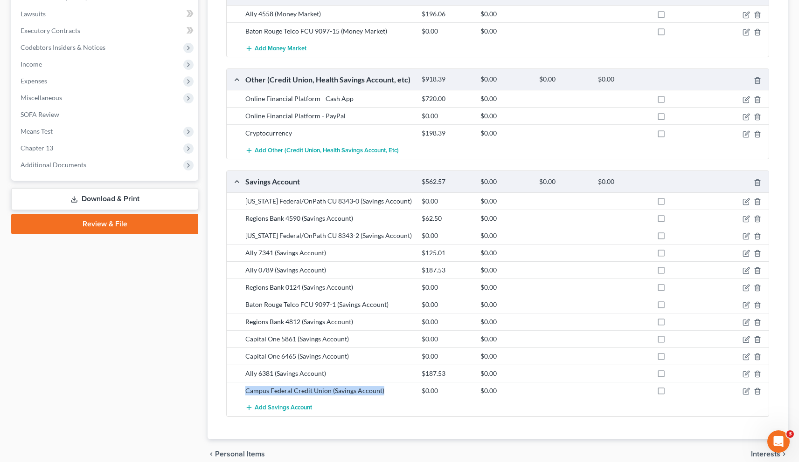
drag, startPoint x: 387, startPoint y: 380, endPoint x: 246, endPoint y: 373, distance: 141.9
click at [246, 382] on div "Campus Federal Credit Union (Savings Account) $0.00 $0.00" at bounding box center [498, 390] width 542 height 17
click at [748, 198] on icon "button" at bounding box center [745, 201] width 7 height 7
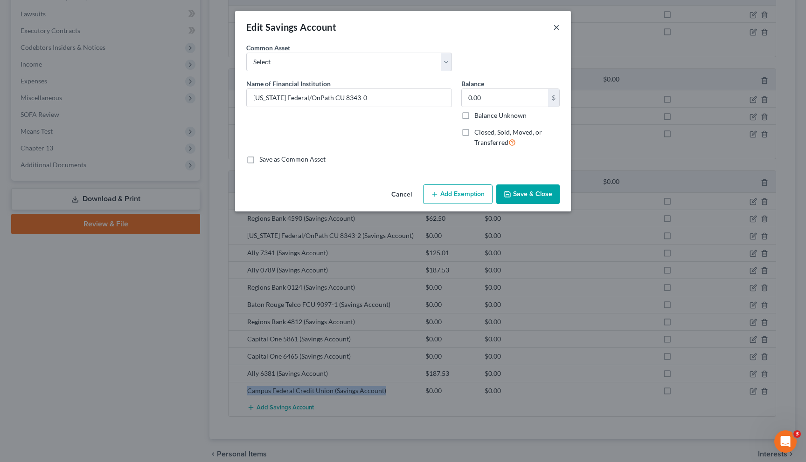
click at [555, 26] on button "×" at bounding box center [556, 26] width 7 height 11
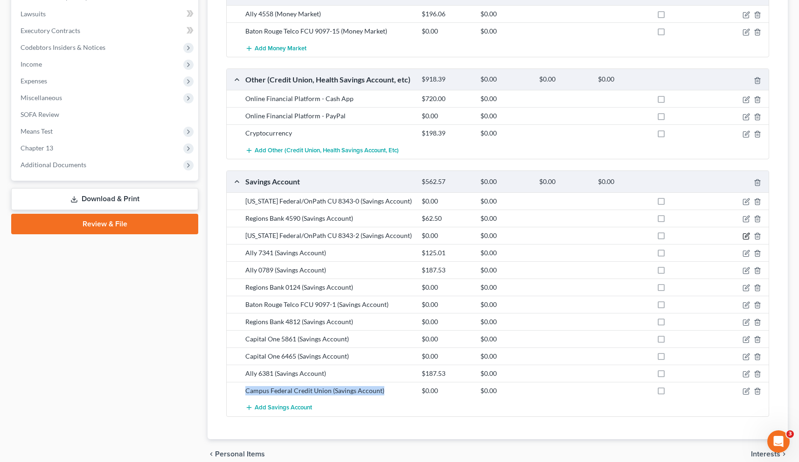
click at [747, 233] on icon "button" at bounding box center [745, 236] width 7 height 7
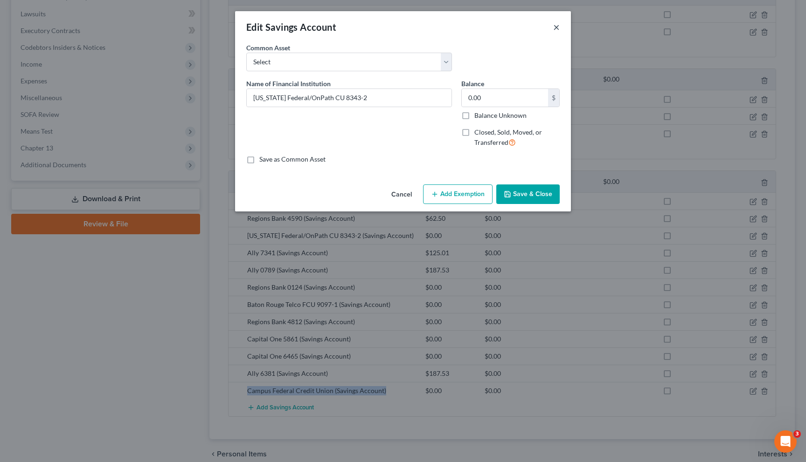
click at [557, 23] on button "×" at bounding box center [556, 26] width 7 height 11
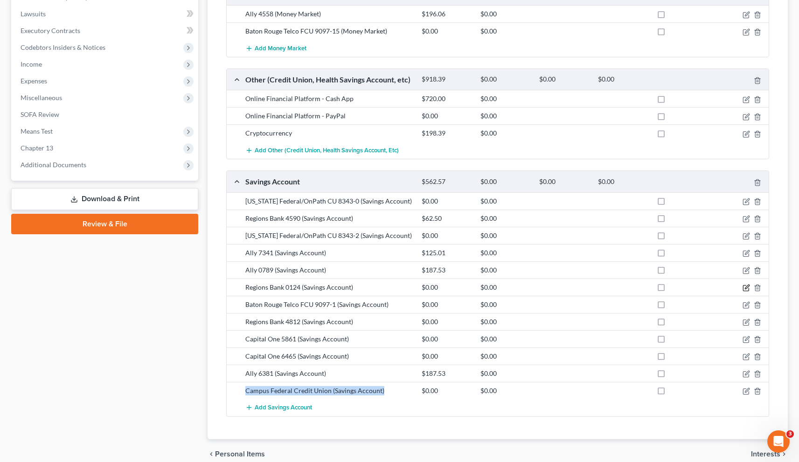
click at [746, 285] on icon "button" at bounding box center [747, 287] width 4 height 4
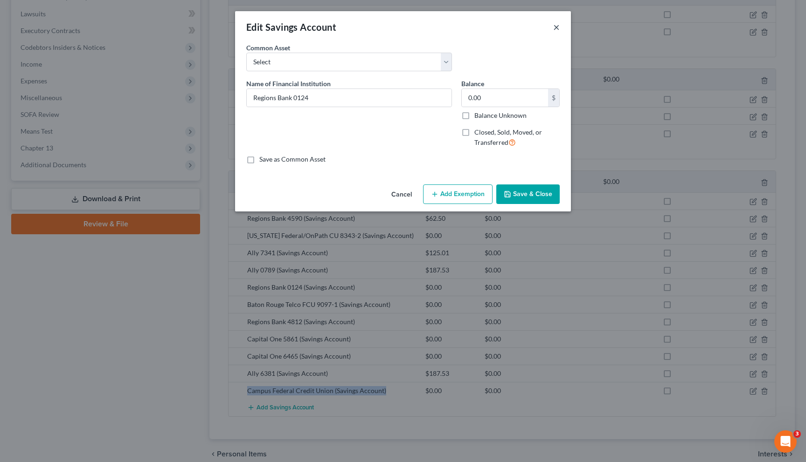
click at [559, 23] on button "×" at bounding box center [556, 26] width 7 height 11
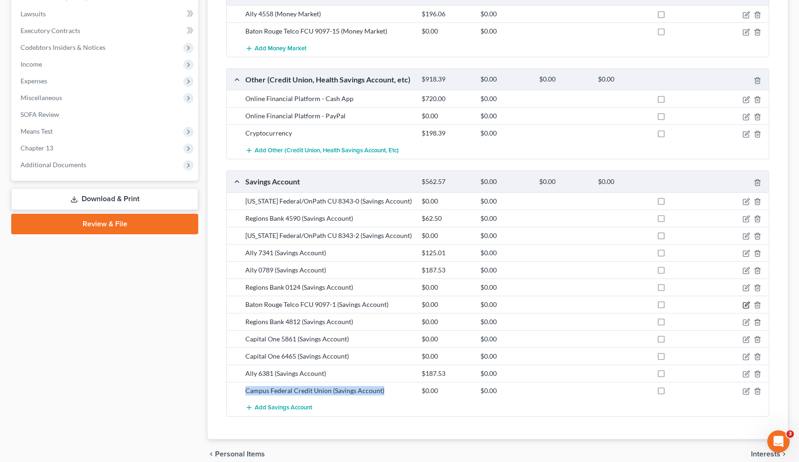
click at [747, 302] on icon "button" at bounding box center [747, 304] width 4 height 4
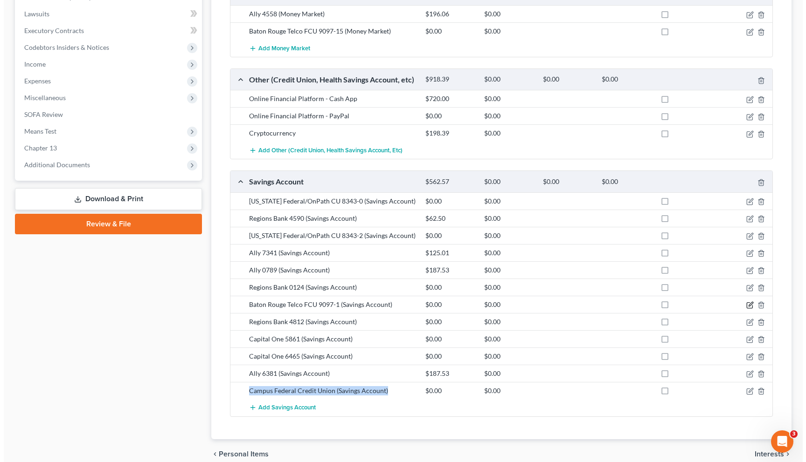
select select "19"
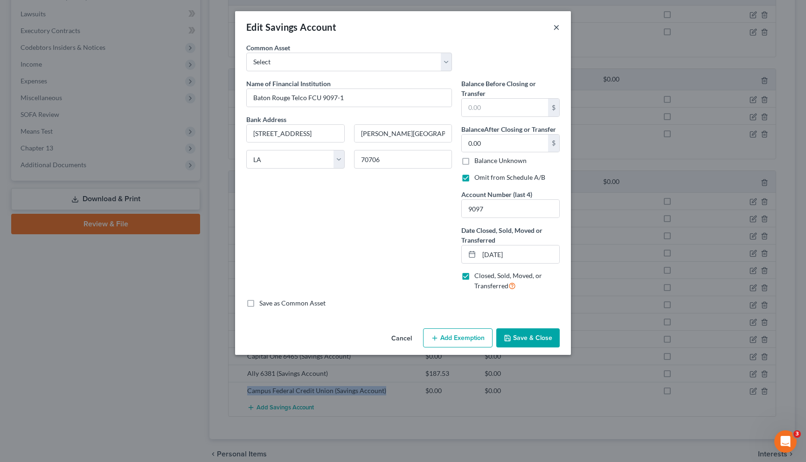
click at [556, 27] on button "×" at bounding box center [556, 26] width 7 height 11
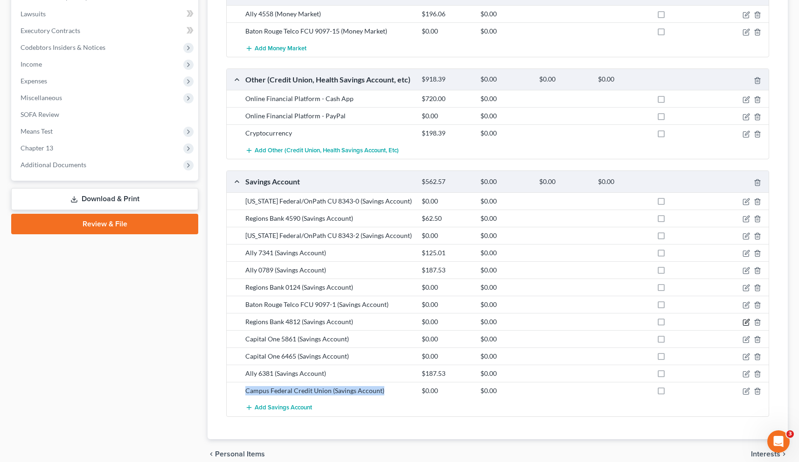
click at [747, 319] on icon "button" at bounding box center [745, 322] width 7 height 7
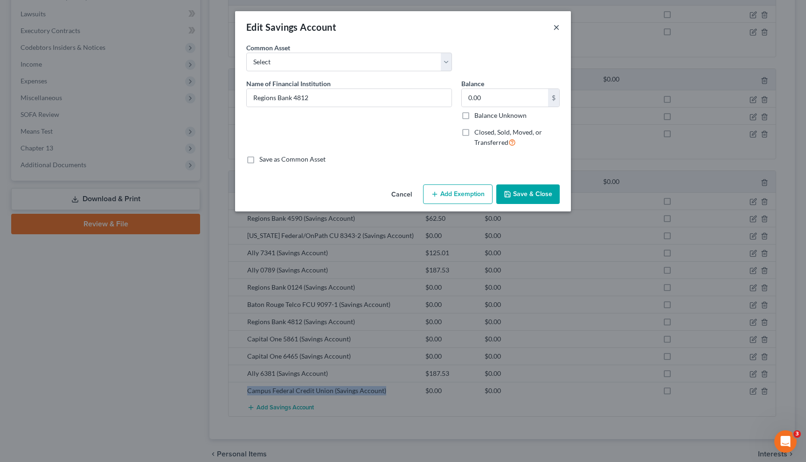
click at [558, 25] on button "×" at bounding box center [556, 26] width 7 height 11
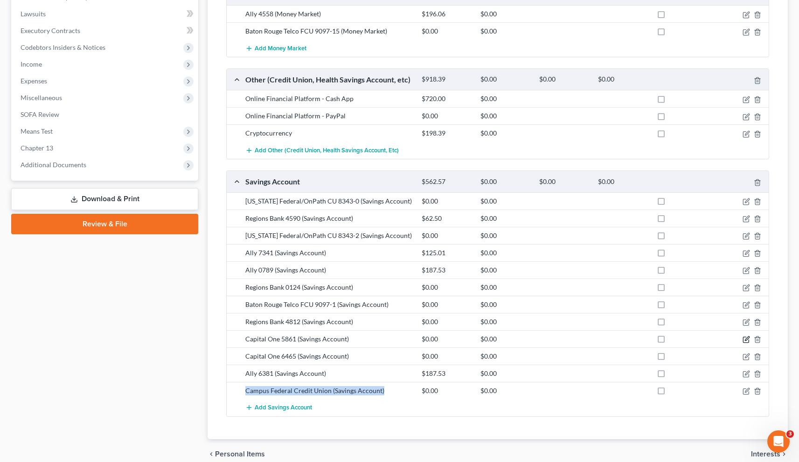
click at [747, 337] on icon "button" at bounding box center [747, 339] width 4 height 4
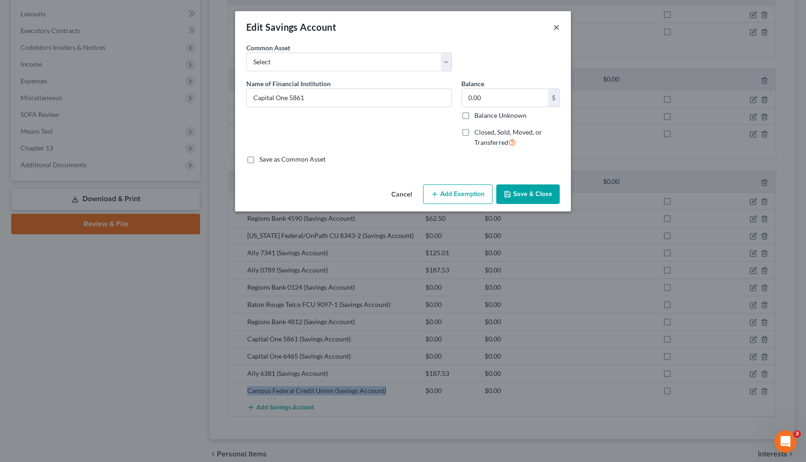
click at [554, 27] on button "×" at bounding box center [556, 26] width 7 height 11
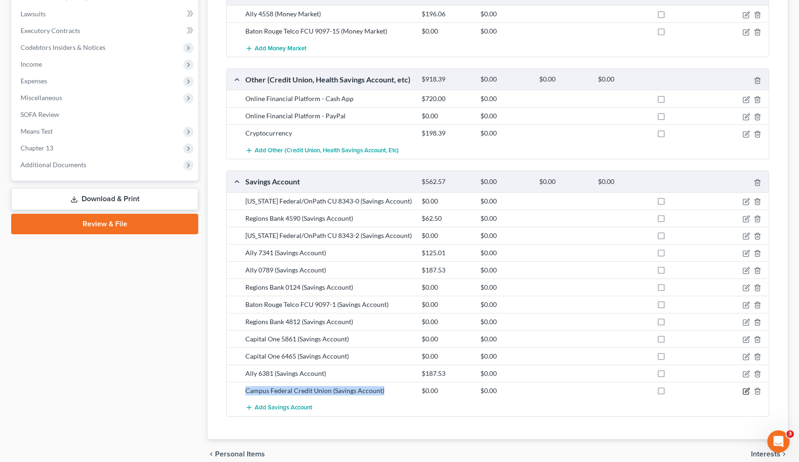
click at [746, 388] on icon "button" at bounding box center [745, 391] width 7 height 7
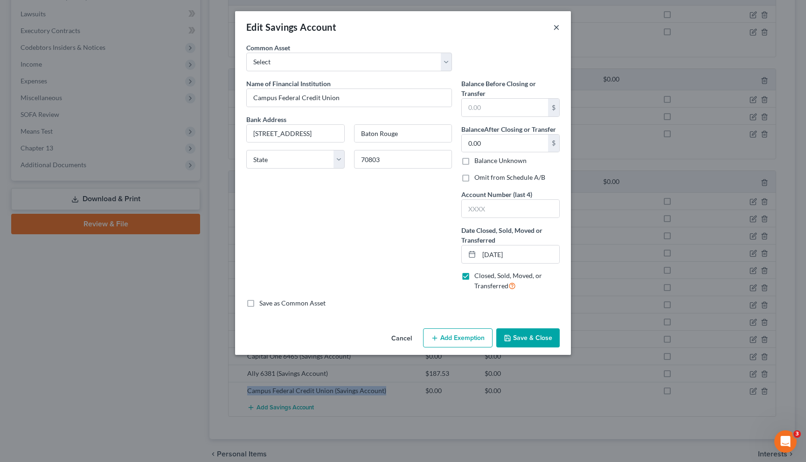
click at [553, 26] on button "×" at bounding box center [556, 26] width 7 height 11
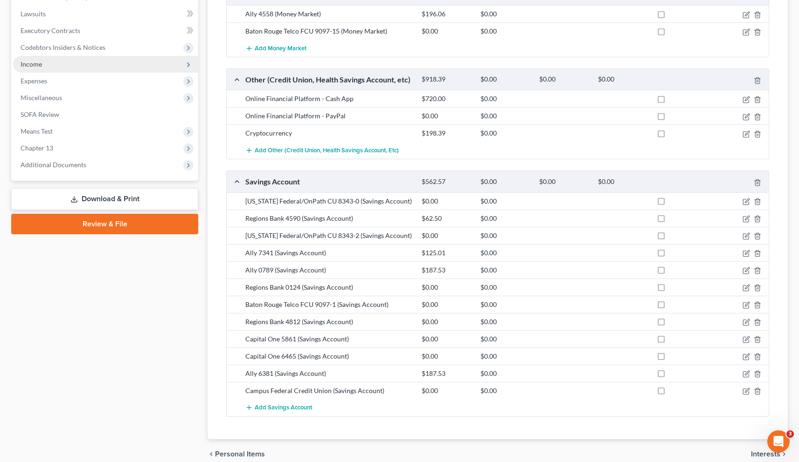
click at [38, 65] on span "Income" at bounding box center [31, 64] width 21 height 8
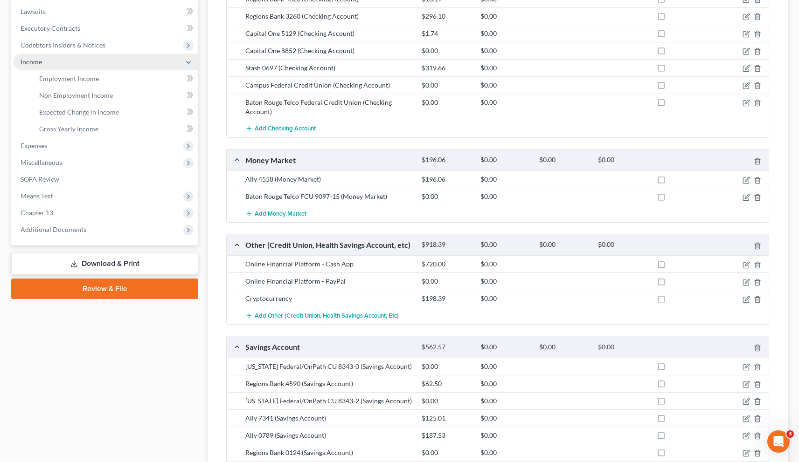
scroll to position [242, 0]
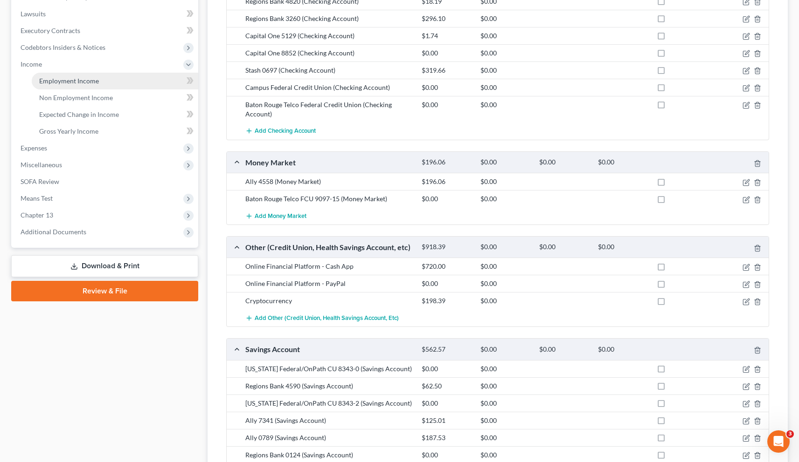
click at [59, 80] on span "Employment Income" at bounding box center [69, 81] width 60 height 8
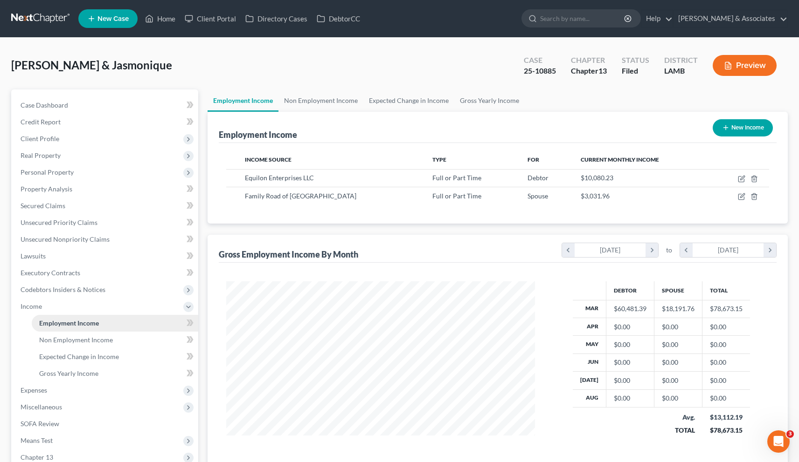
scroll to position [167, 327]
drag, startPoint x: 311, startPoint y: 176, endPoint x: 245, endPoint y: 176, distance: 66.7
click at [245, 175] on div "Equilon Enterprises LLC" at bounding box center [331, 177] width 172 height 9
drag, startPoint x: 349, startPoint y: 197, endPoint x: 246, endPoint y: 194, distance: 103.1
click at [246, 194] on span "Family Road of [GEOGRAPHIC_DATA]" at bounding box center [300, 196] width 111 height 8
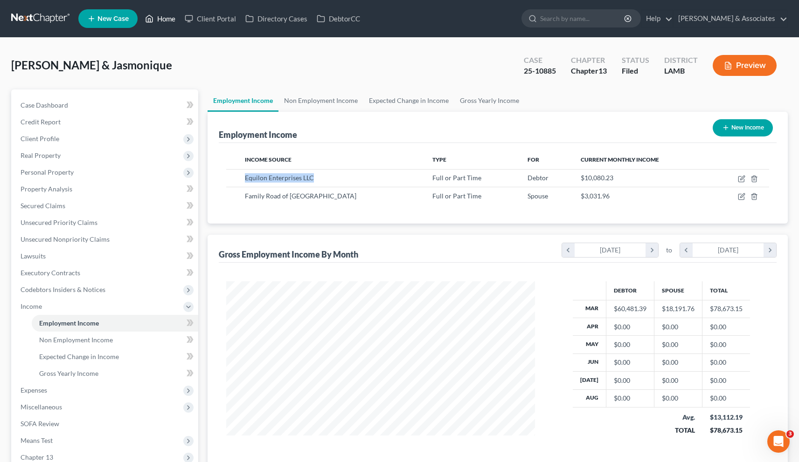
click at [164, 22] on link "Home" at bounding box center [160, 18] width 40 height 17
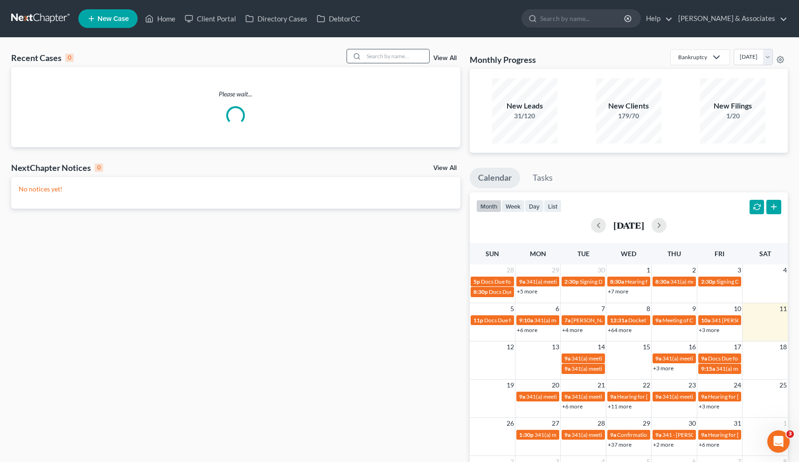
click at [393, 59] on input "search" at bounding box center [396, 56] width 65 height 14
paste input "25-10814"
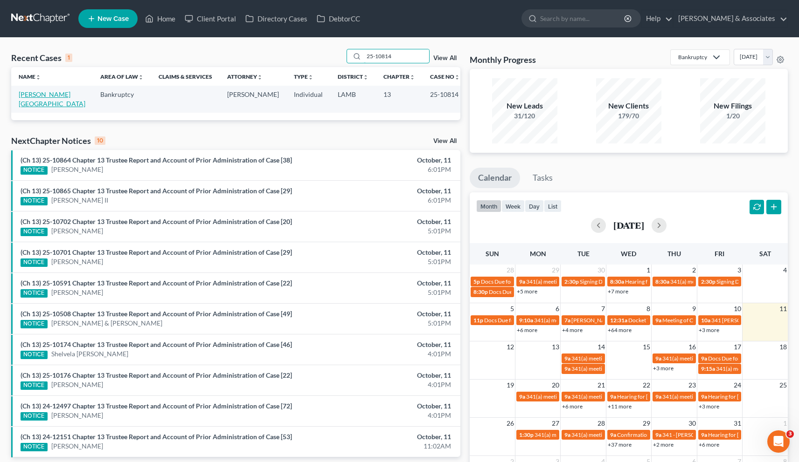
type input "25-10814"
click at [51, 96] on link "[PERSON_NAME][GEOGRAPHIC_DATA]" at bounding box center [52, 98] width 67 height 17
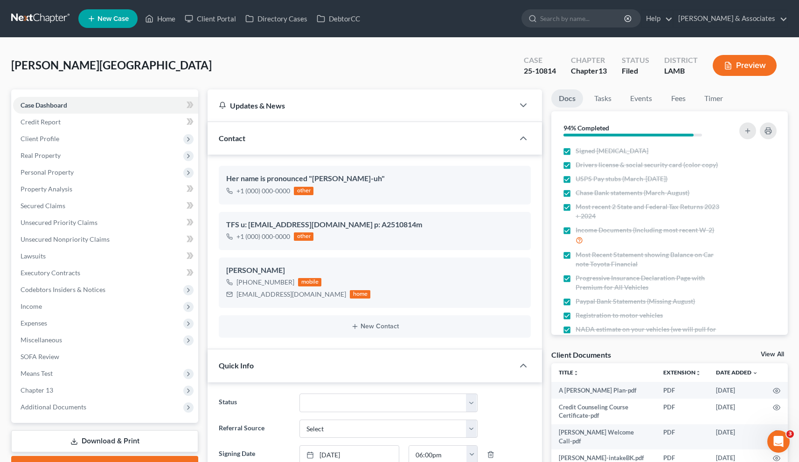
scroll to position [1028, 0]
drag, startPoint x: 556, startPoint y: 73, endPoint x: 536, endPoint y: 75, distance: 20.1
click at [536, 75] on div "Case 25-10814" at bounding box center [539, 67] width 47 height 28
click at [46, 144] on span "Client Profile" at bounding box center [105, 139] width 185 height 17
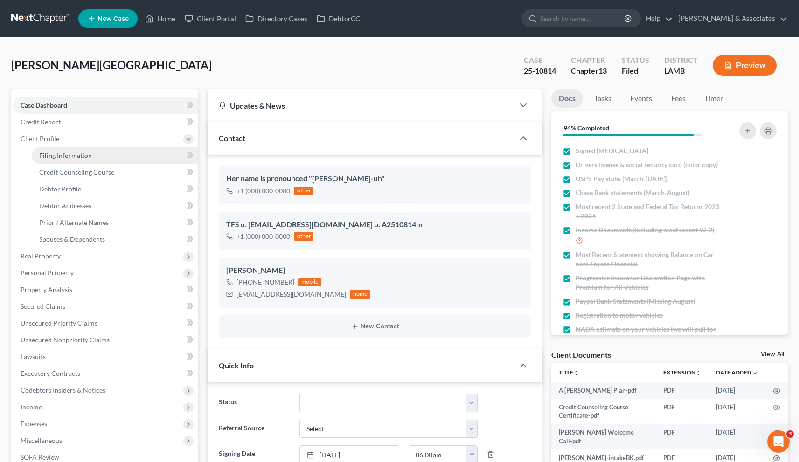
click at [58, 153] on span "Filing Information" at bounding box center [65, 156] width 53 height 8
select select "1"
select select "0"
select select "3"
select select "35"
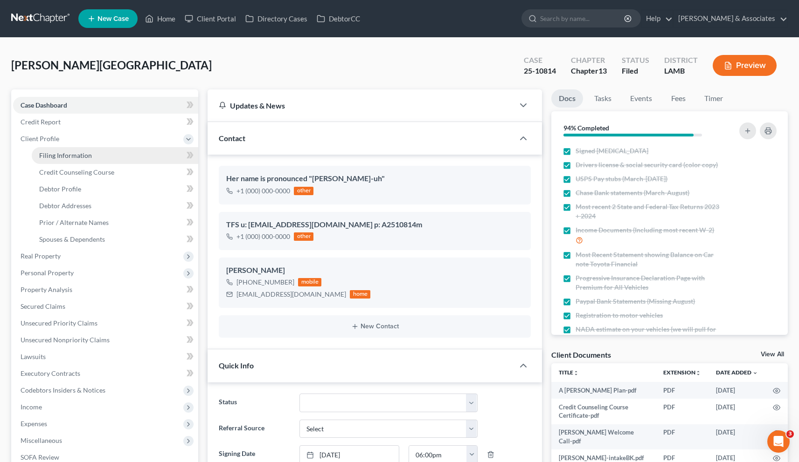
select select "0"
select select "19"
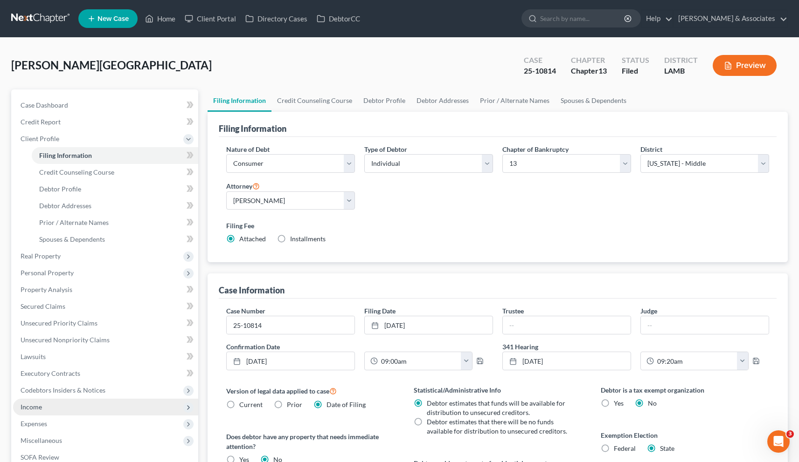
click at [39, 407] on span "Income" at bounding box center [31, 407] width 21 height 8
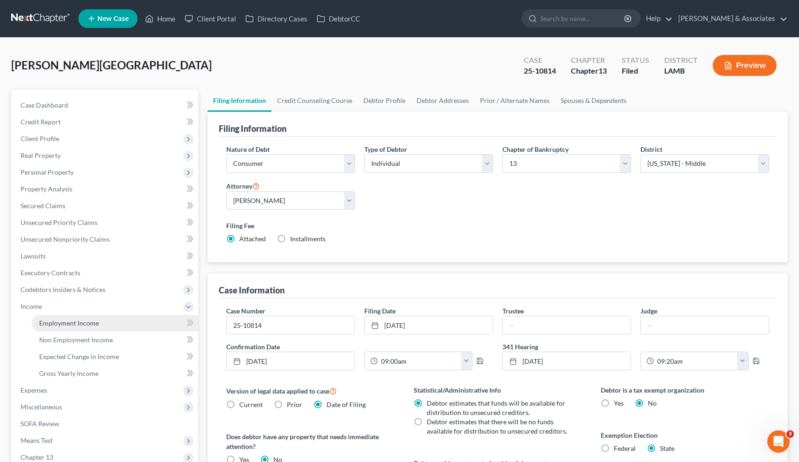
click at [77, 321] on span "Employment Income" at bounding box center [69, 323] width 60 height 8
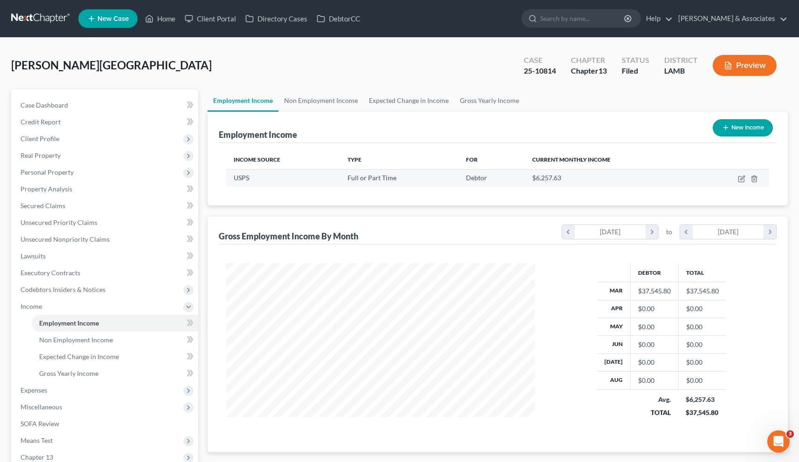
scroll to position [167, 327]
drag, startPoint x: 252, startPoint y: 177, endPoint x: 232, endPoint y: 178, distance: 19.6
click at [232, 178] on td "USPS" at bounding box center [283, 178] width 114 height 18
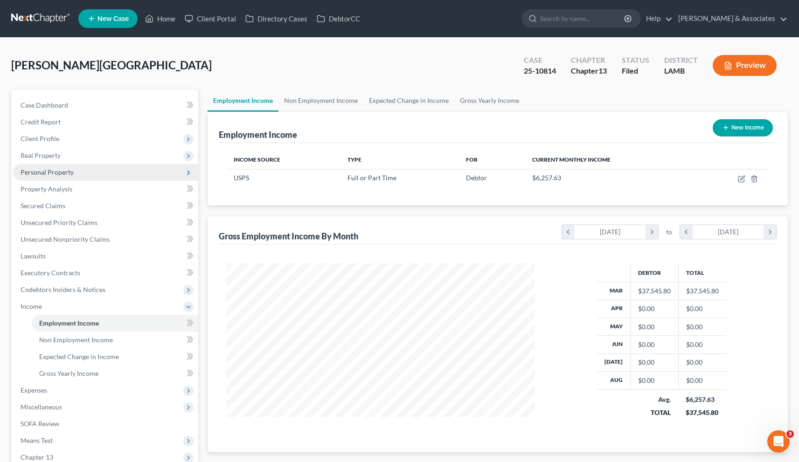
click at [47, 172] on span "Personal Property" at bounding box center [47, 172] width 53 height 8
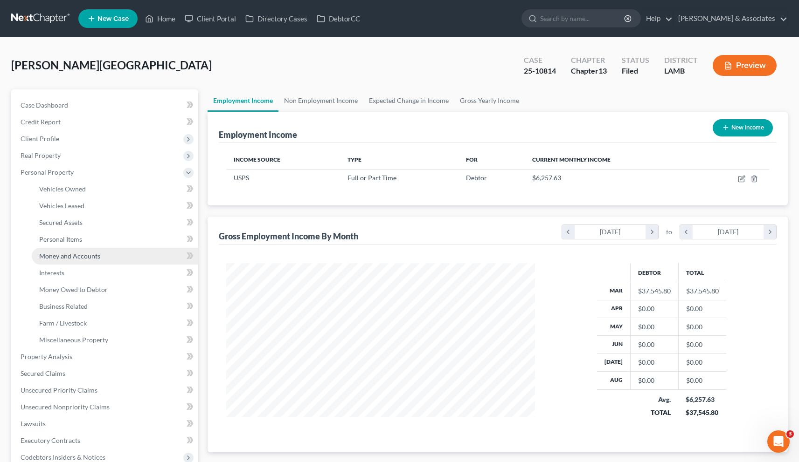
click at [61, 258] on span "Money and Accounts" at bounding box center [69, 256] width 61 height 8
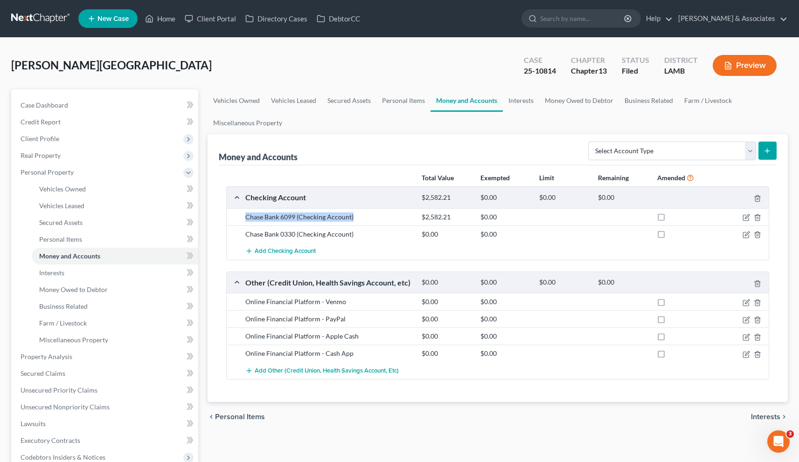
drag, startPoint x: 353, startPoint y: 219, endPoint x: 246, endPoint y: 220, distance: 107.2
click at [246, 220] on div "Chase Bank 6099 (Checking Account)" at bounding box center [329, 217] width 176 height 9
click at [359, 217] on div "Chase Bank 6099 (Checking Account)" at bounding box center [329, 217] width 176 height 9
drag, startPoint x: 355, startPoint y: 217, endPoint x: 235, endPoint y: 221, distance: 120.4
click at [235, 221] on div "Chase Bank 6099 (Checking Account) $2,582.21 $0.00" at bounding box center [498, 216] width 542 height 17
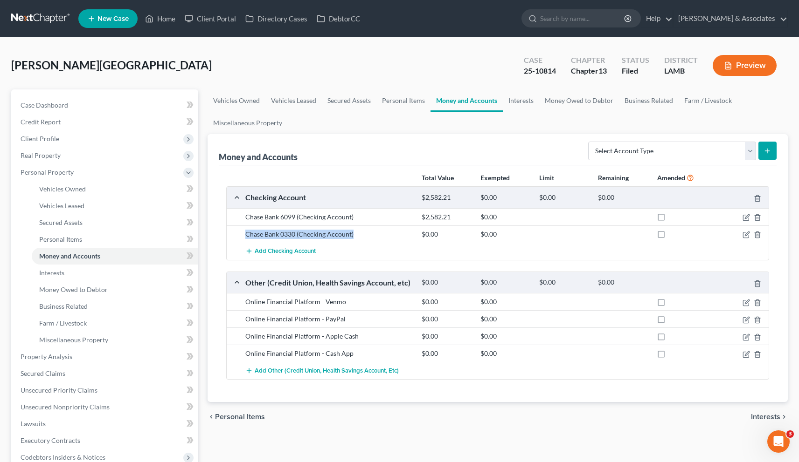
drag, startPoint x: 359, startPoint y: 237, endPoint x: 246, endPoint y: 233, distance: 112.9
click at [246, 233] on div "Chase Bank 0330 (Checking Account)" at bounding box center [329, 234] width 176 height 9
drag, startPoint x: 346, startPoint y: 304, endPoint x: 242, endPoint y: 304, distance: 104.0
click at [242, 304] on div "Online Financial Platform - Venmo" at bounding box center [329, 301] width 176 height 9
drag, startPoint x: 331, startPoint y: 321, endPoint x: 247, endPoint y: 320, distance: 84.4
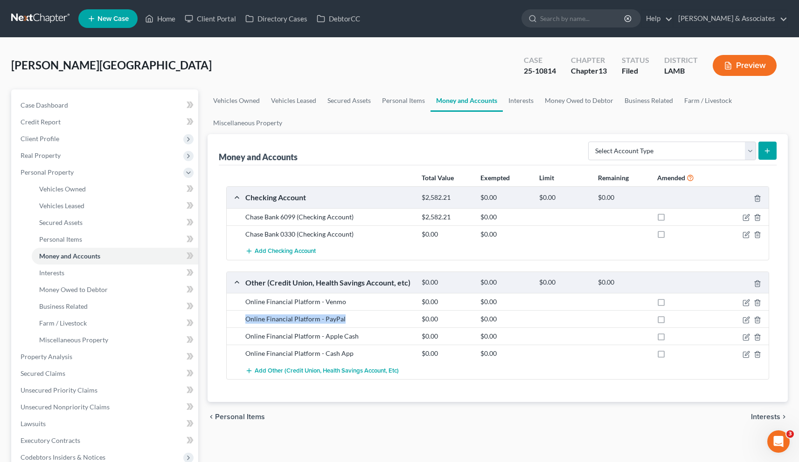
click at [247, 320] on div "Online Financial Platform - PayPal" at bounding box center [329, 319] width 176 height 9
drag, startPoint x: 356, startPoint y: 336, endPoint x: 241, endPoint y: 340, distance: 115.2
click at [241, 340] on div "Online Financial Platform - Apple Cash" at bounding box center [329, 336] width 176 height 9
drag, startPoint x: 359, startPoint y: 353, endPoint x: 236, endPoint y: 355, distance: 123.1
click at [236, 355] on div "Online Financial Platform - Cash App $0.00 $0.00" at bounding box center [498, 353] width 542 height 17
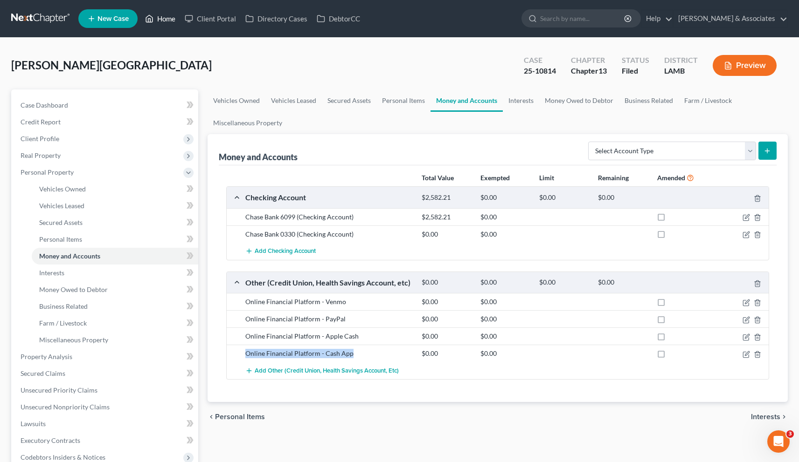
click at [163, 21] on link "Home" at bounding box center [160, 18] width 40 height 17
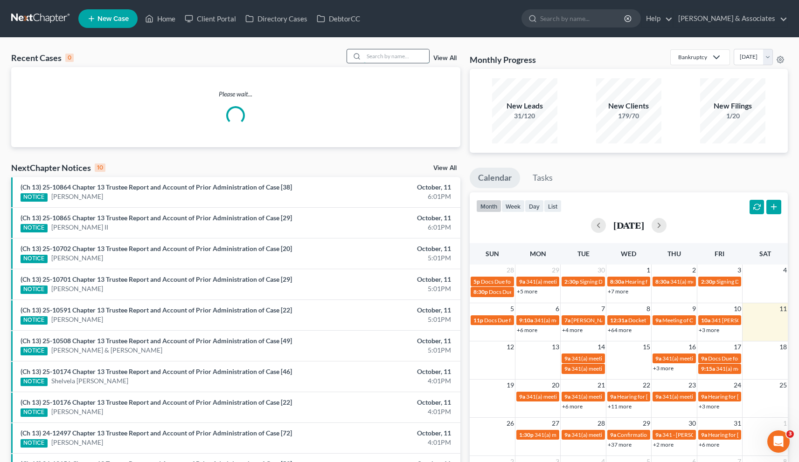
click at [381, 56] on input "search" at bounding box center [396, 56] width 65 height 14
paste input "50892"
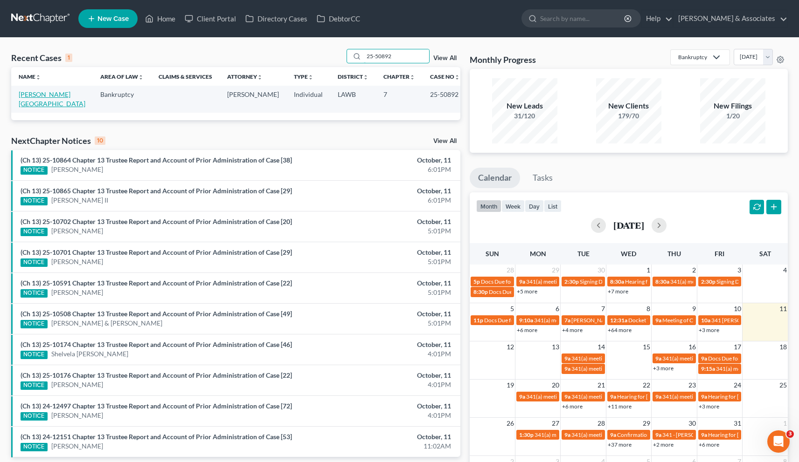
type input "25-50892"
click at [33, 96] on link "[PERSON_NAME][GEOGRAPHIC_DATA]" at bounding box center [52, 98] width 67 height 17
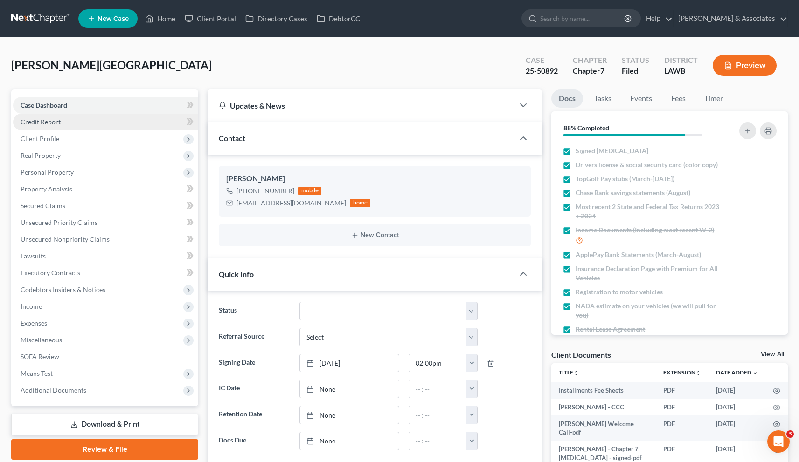
scroll to position [940, 0]
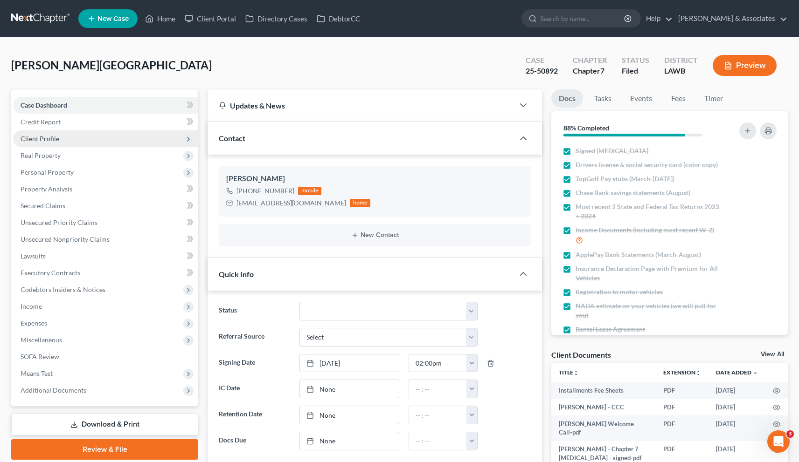
click at [47, 135] on span "Client Profile" at bounding box center [40, 139] width 39 height 8
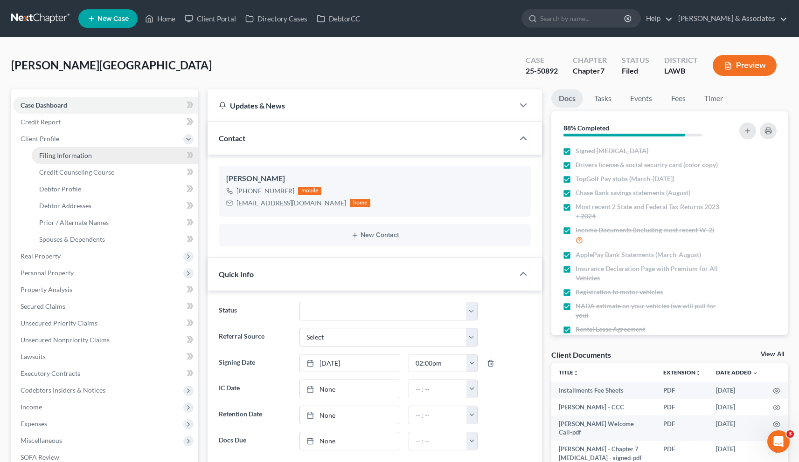
click at [74, 154] on span "Filing Information" at bounding box center [65, 156] width 53 height 8
select select "1"
select select "0"
select select "36"
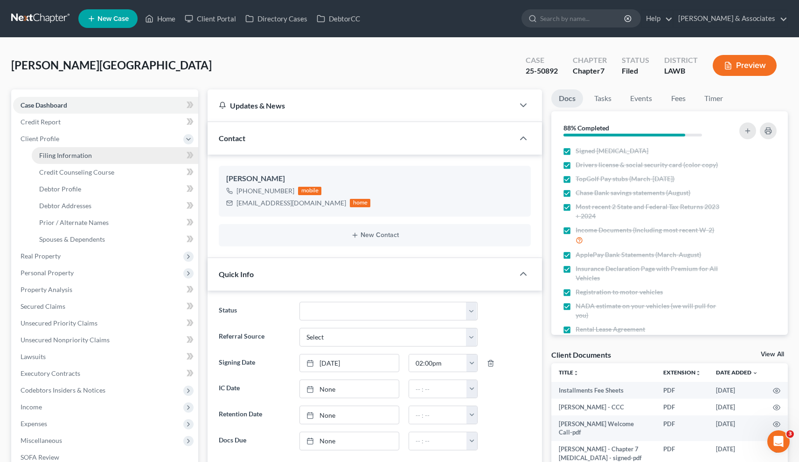
select select "2"
select select "19"
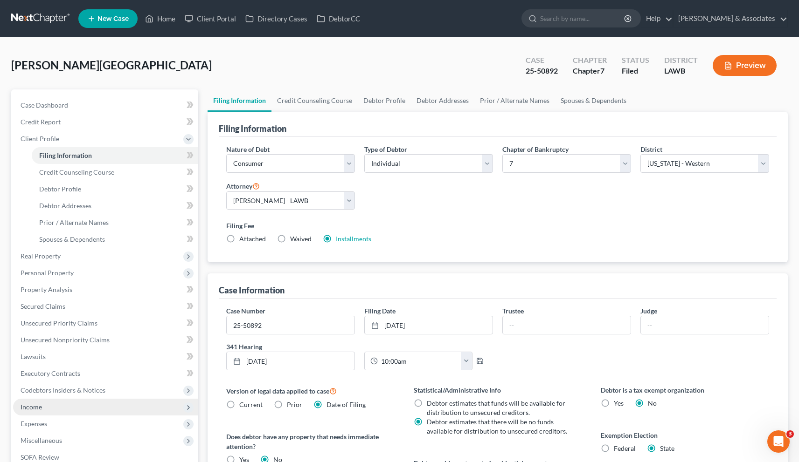
scroll to position [152, 0]
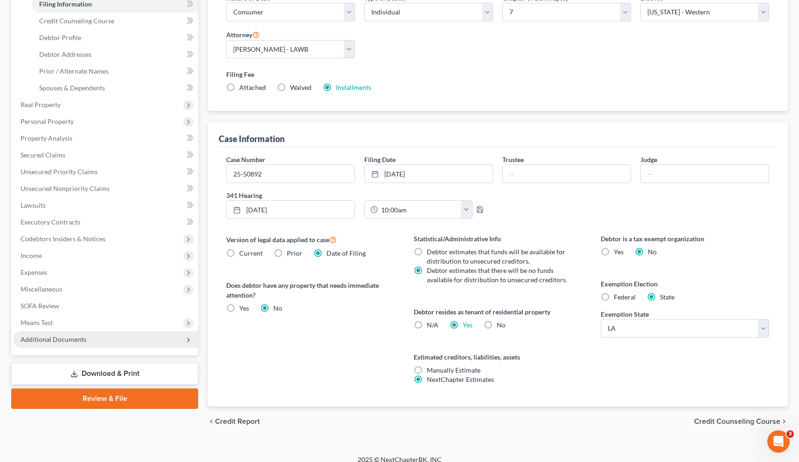
click at [53, 340] on span "Additional Documents" at bounding box center [54, 340] width 66 height 8
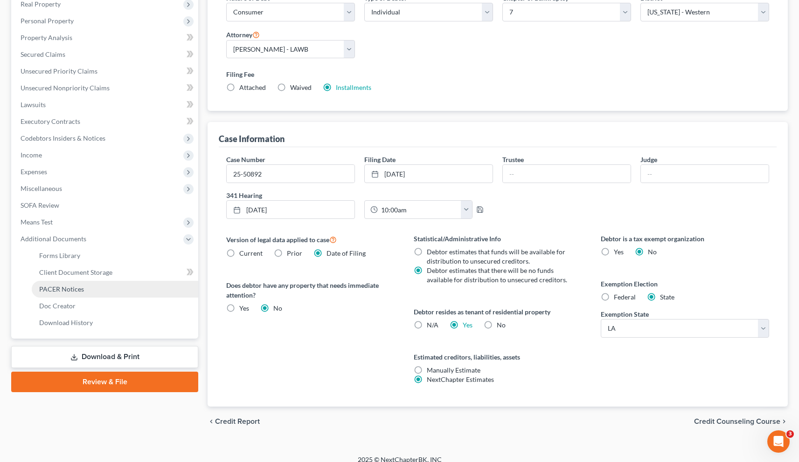
click at [62, 291] on span "PACER Notices" at bounding box center [61, 289] width 45 height 8
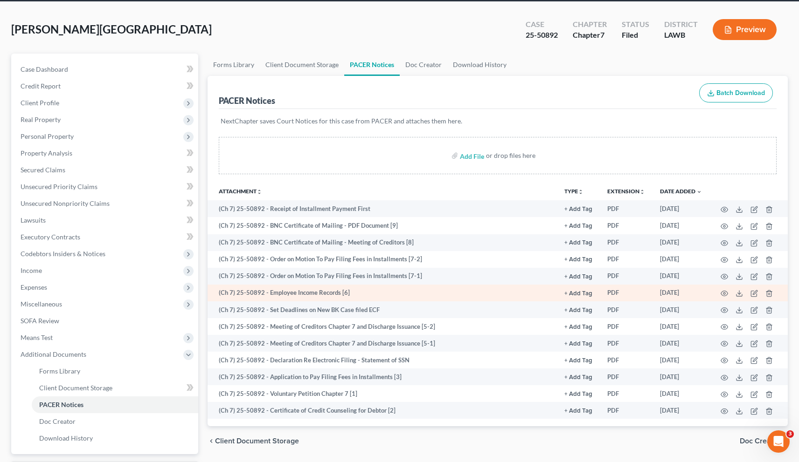
scroll to position [63, 0]
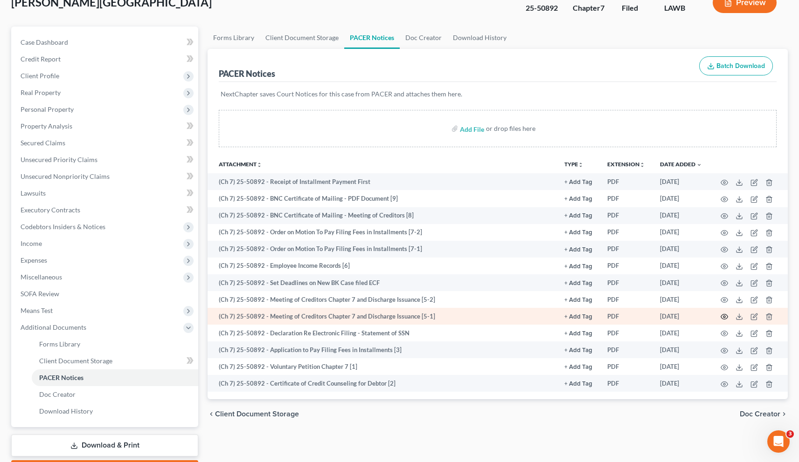
click at [724, 314] on icon "button" at bounding box center [723, 316] width 7 height 7
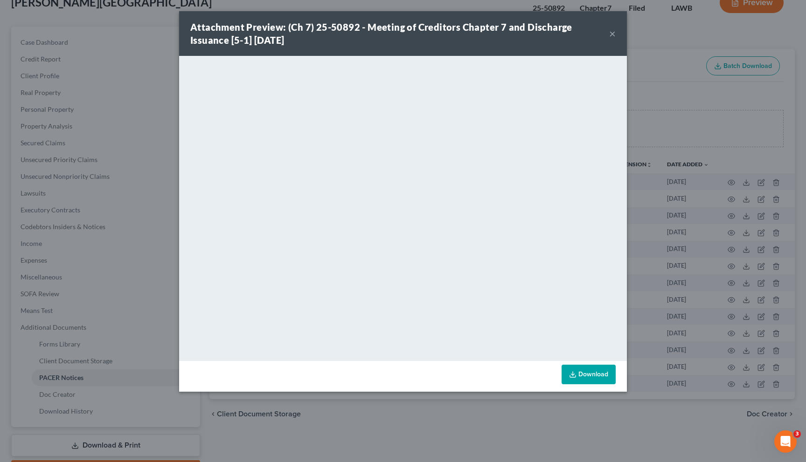
click at [612, 36] on button "×" at bounding box center [612, 33] width 7 height 11
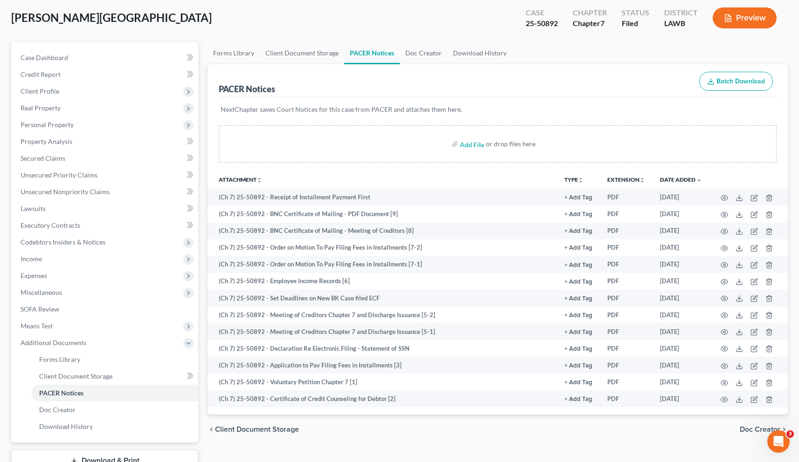
scroll to position [0, 0]
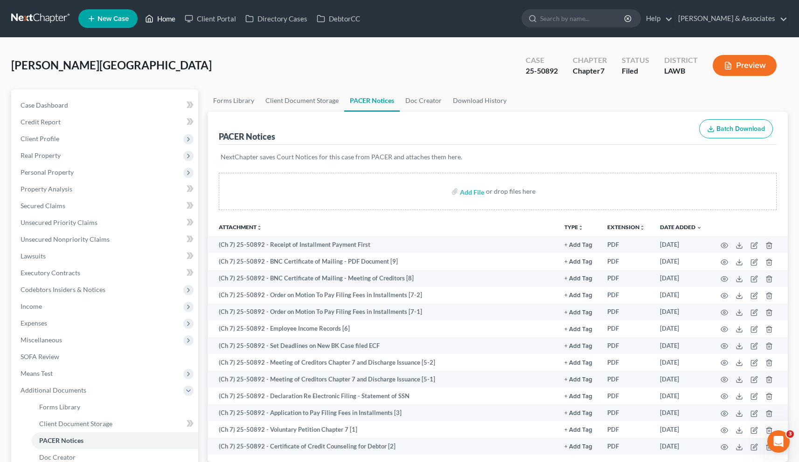
click at [168, 18] on link "Home" at bounding box center [160, 18] width 40 height 17
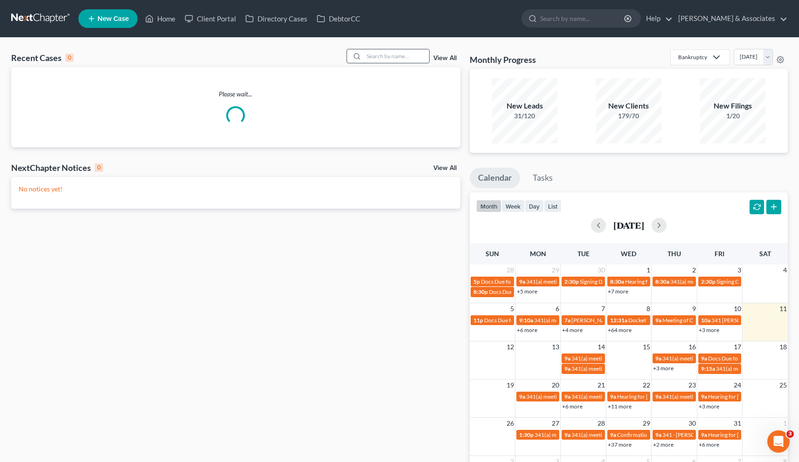
click at [408, 55] on input "search" at bounding box center [396, 56] width 65 height 14
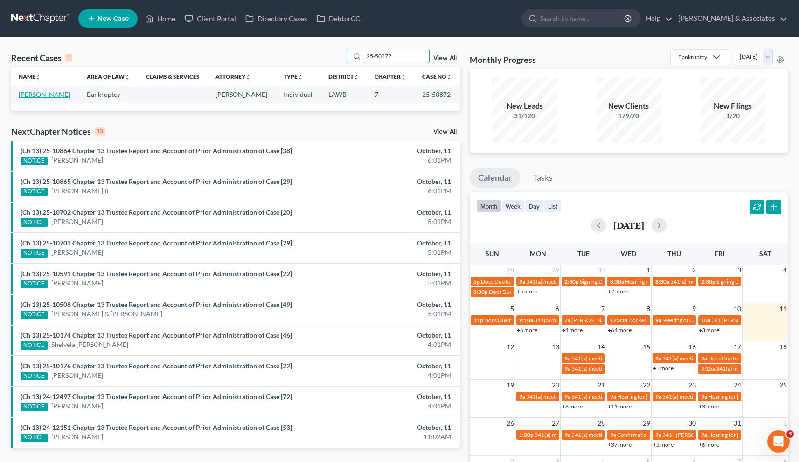
type input "25-50872"
click at [58, 91] on link "[PERSON_NAME]" at bounding box center [45, 94] width 52 height 8
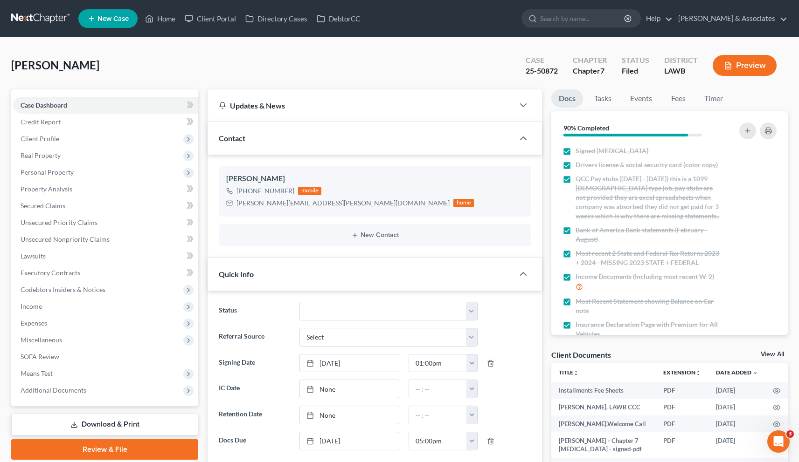
scroll to position [1274, 0]
click at [40, 140] on span "Client Profile" at bounding box center [40, 139] width 39 height 8
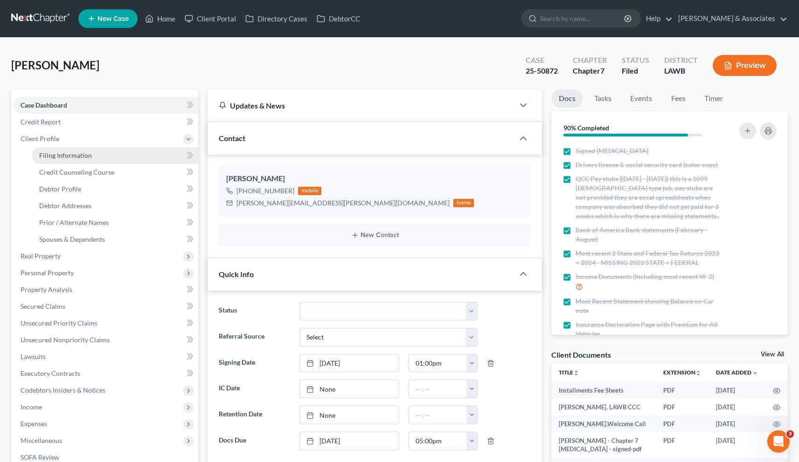
click at [54, 156] on span "Filing Information" at bounding box center [65, 156] width 53 height 8
select select "1"
select select "0"
select select "36"
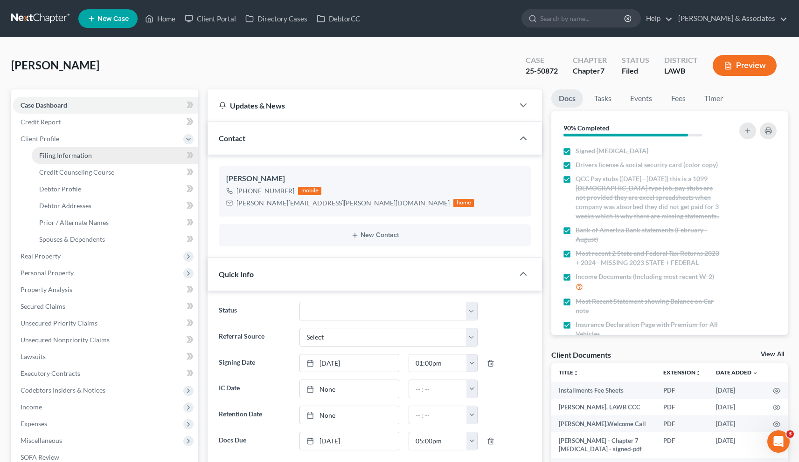
select select "2"
select select "19"
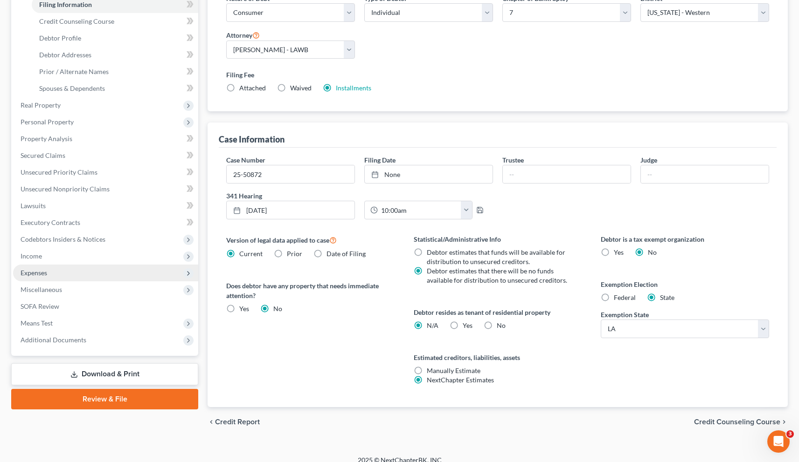
scroll to position [152, 0]
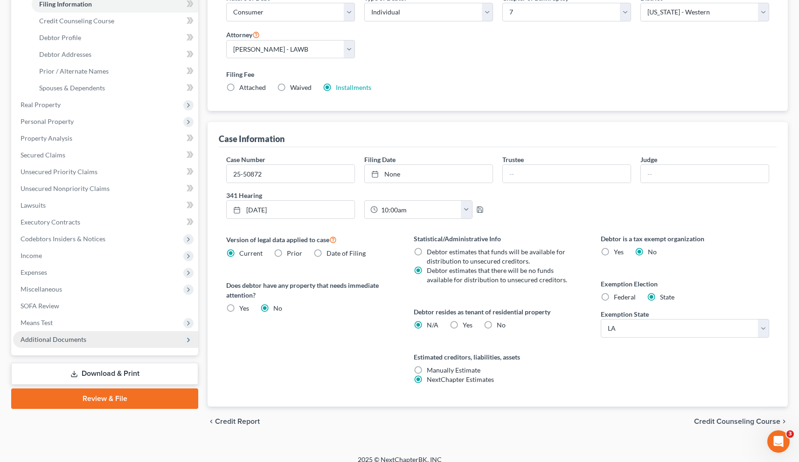
click at [54, 342] on span "Additional Documents" at bounding box center [54, 340] width 66 height 8
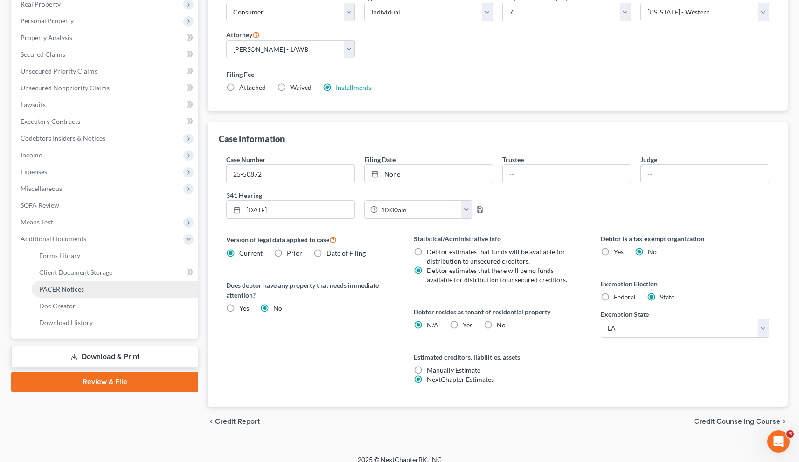
click at [58, 289] on span "PACER Notices" at bounding box center [61, 289] width 45 height 8
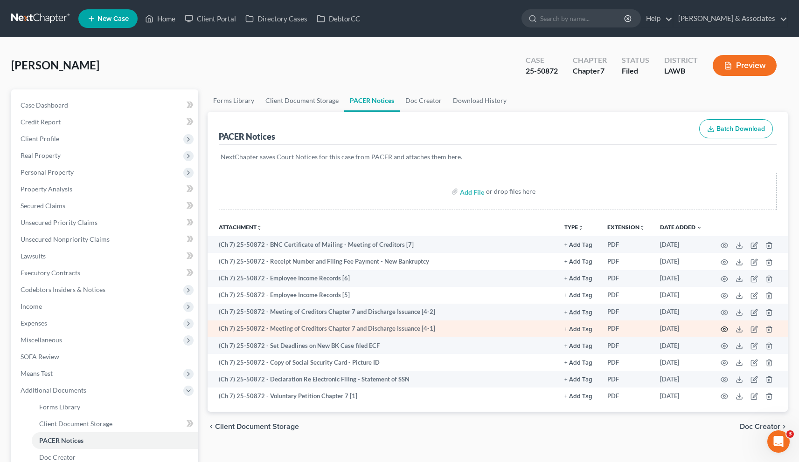
click at [724, 329] on circle "button" at bounding box center [724, 330] width 2 height 2
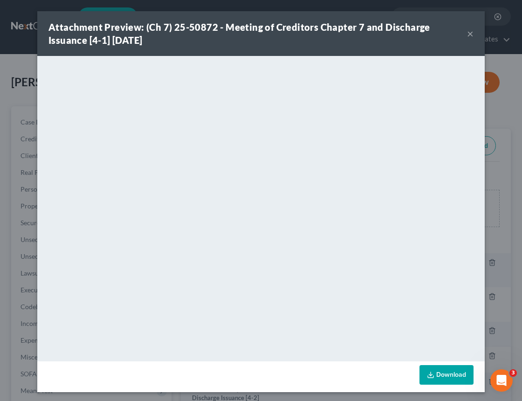
click at [468, 37] on button "×" at bounding box center [470, 33] width 7 height 11
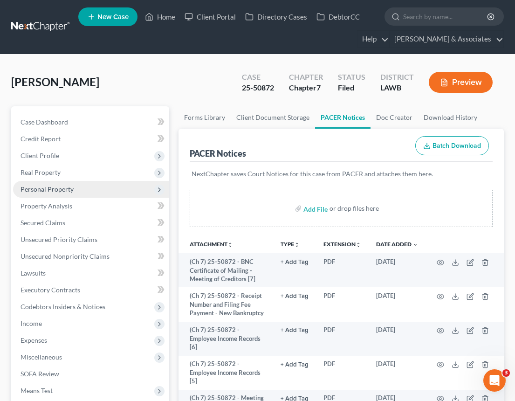
click at [55, 188] on span "Personal Property" at bounding box center [47, 189] width 53 height 8
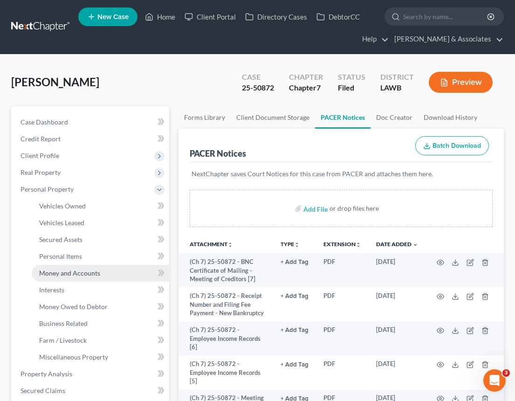
click at [62, 271] on span "Money and Accounts" at bounding box center [69, 273] width 61 height 8
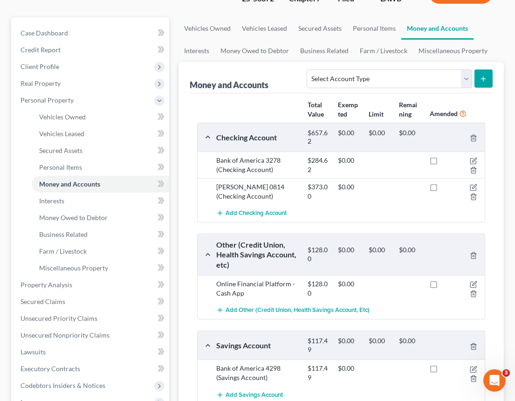
scroll to position [91, 0]
